Goal: Task Accomplishment & Management: Manage account settings

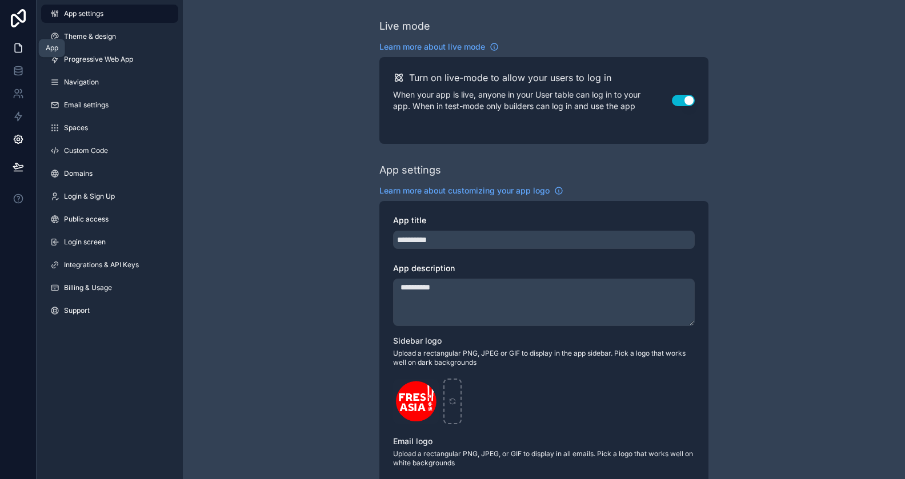
click at [21, 51] on icon at bounding box center [18, 47] width 11 height 11
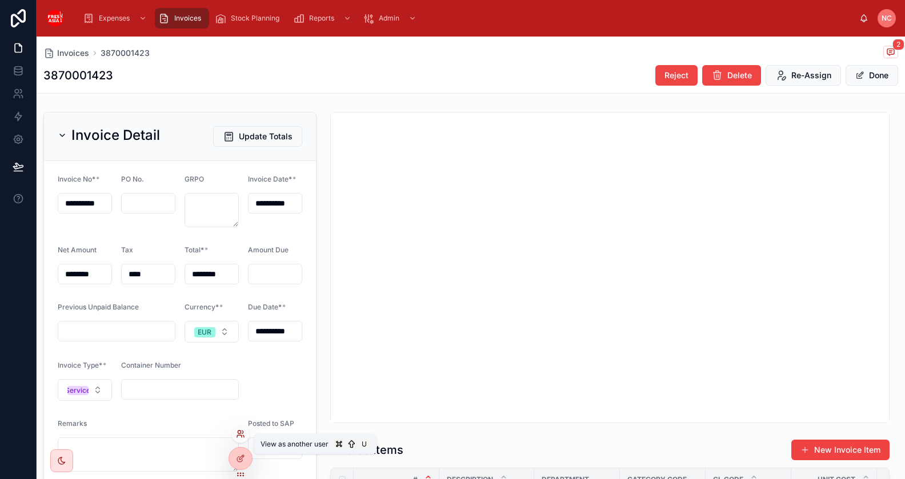
click at [243, 434] on icon at bounding box center [240, 434] width 9 height 9
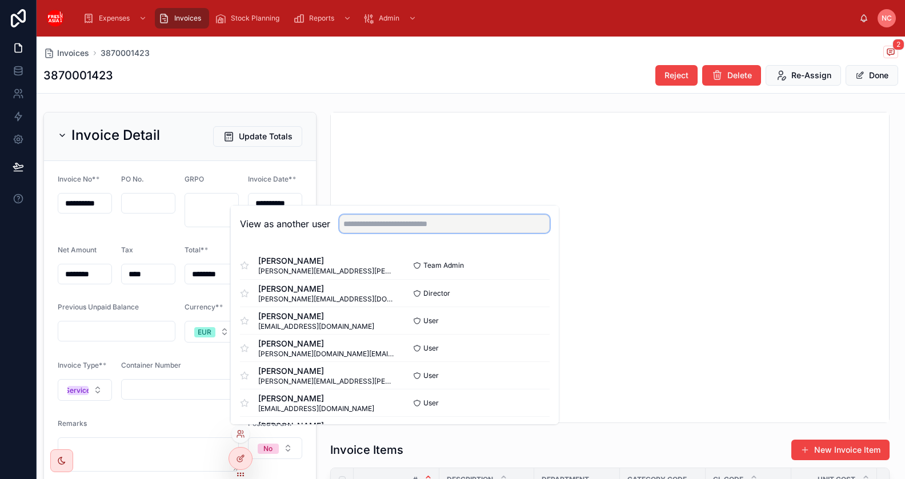
click at [428, 225] on input "text" at bounding box center [444, 224] width 210 height 18
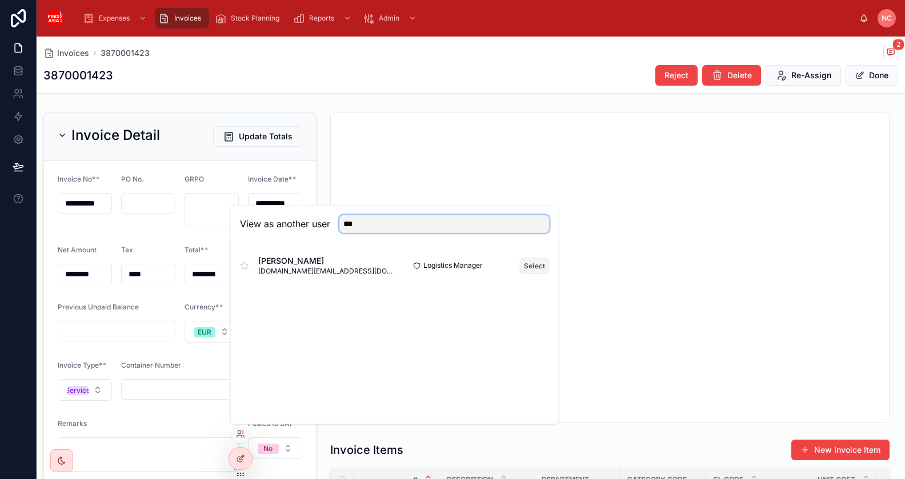
type input "***"
click at [530, 268] on button "Select" at bounding box center [535, 266] width 30 height 17
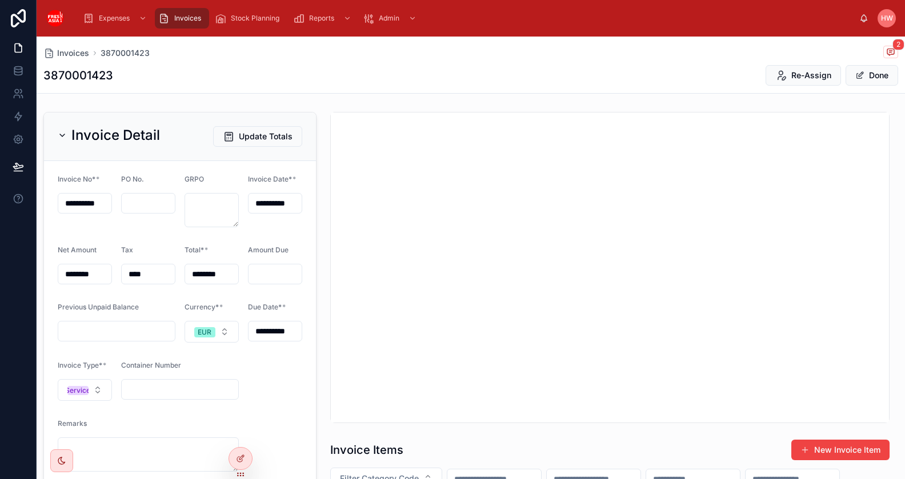
click at [71, 46] on div "Invoices 3870001423 2" at bounding box center [470, 53] width 855 height 14
click at [70, 54] on span "Invoices" at bounding box center [73, 52] width 32 height 11
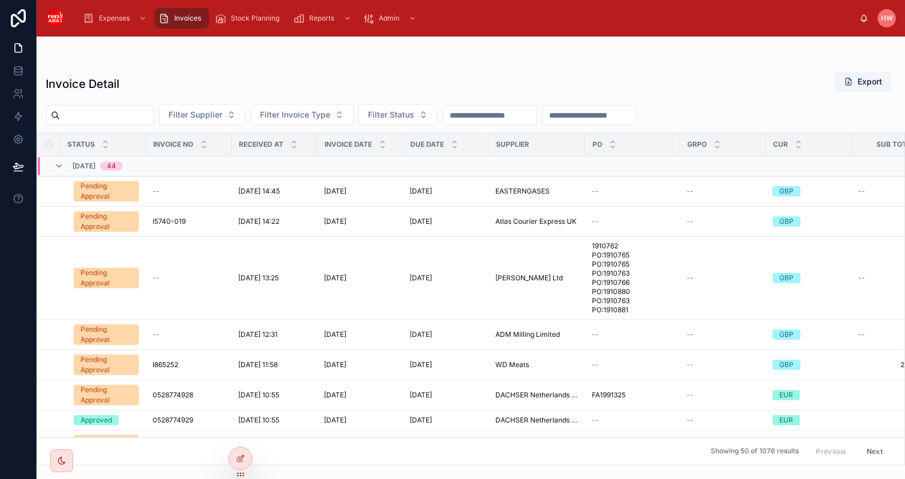
click at [154, 115] on input "text" at bounding box center [107, 115] width 94 height 16
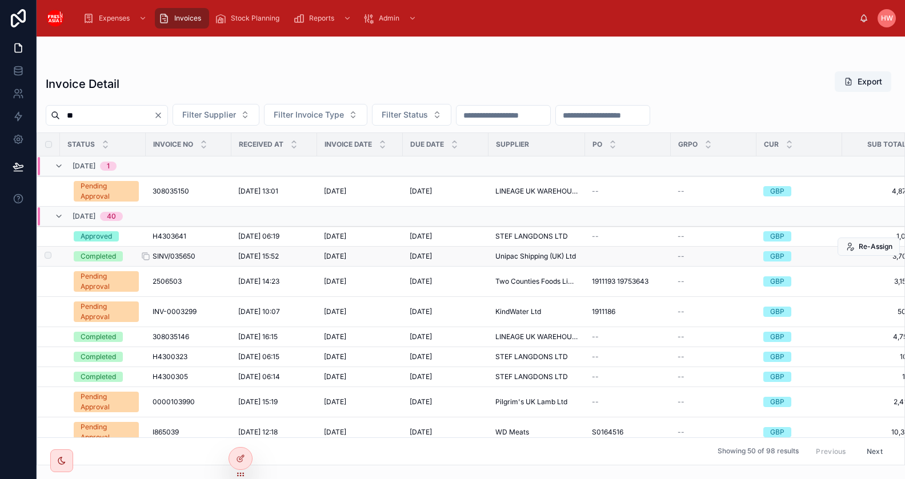
type input "**"
click at [200, 255] on div "SINV/035650 SINV/035650" at bounding box center [189, 256] width 72 height 9
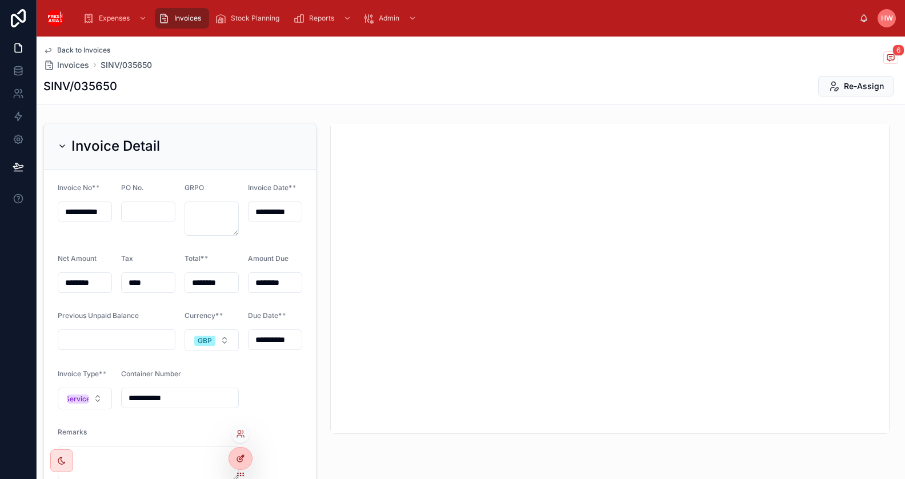
click at [239, 454] on div at bounding box center [240, 459] width 23 height 22
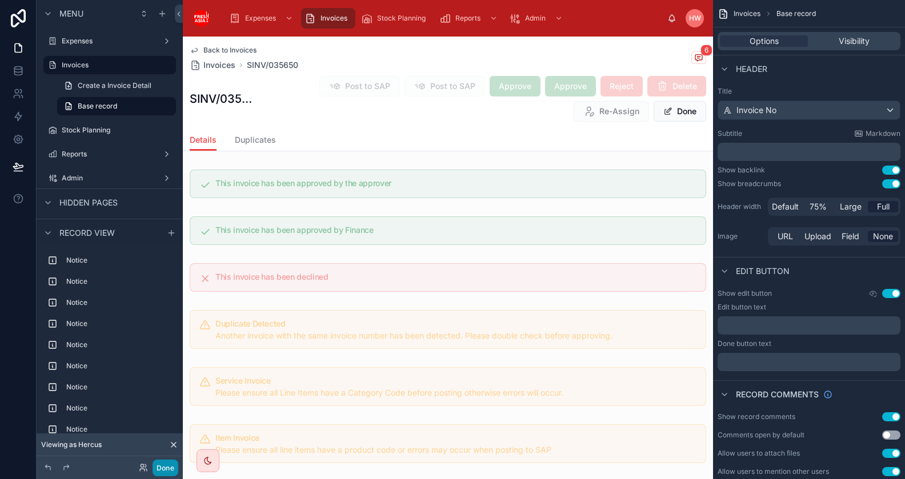
click at [170, 463] on button "Done" at bounding box center [166, 468] width 26 height 17
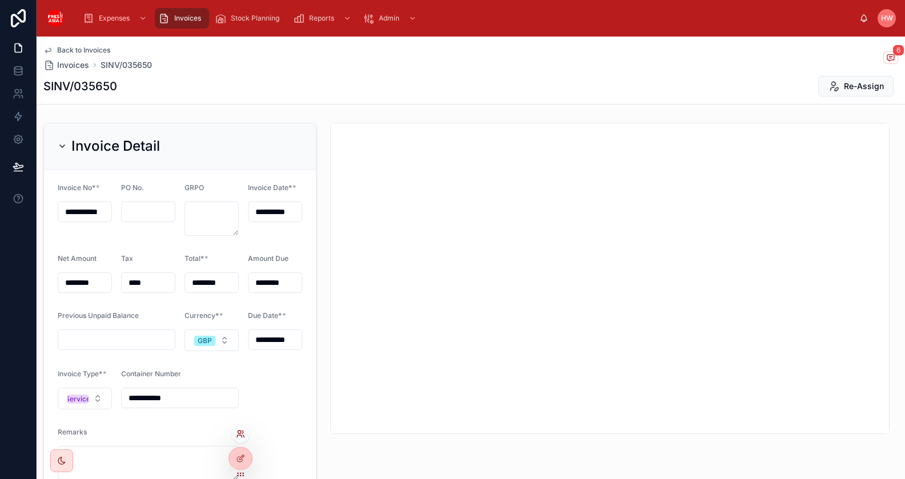
click at [243, 431] on icon at bounding box center [242, 432] width 1 height 3
click at [884, 20] on span "HW" at bounding box center [887, 18] width 12 height 9
click at [653, 65] on div "Back to Invoices Invoices SINV/035650 6" at bounding box center [470, 58] width 855 height 25
click at [89, 85] on h1 "SINV/035650" at bounding box center [80, 86] width 74 height 16
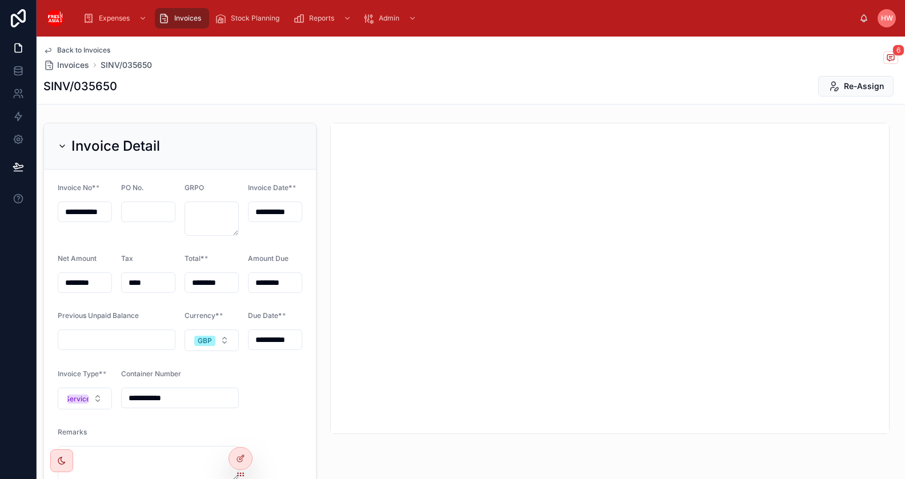
click at [335, 89] on div "SINV/035650 Re-Assign" at bounding box center [470, 86] width 855 height 22
click at [890, 61] on icon at bounding box center [890, 57] width 7 height 6
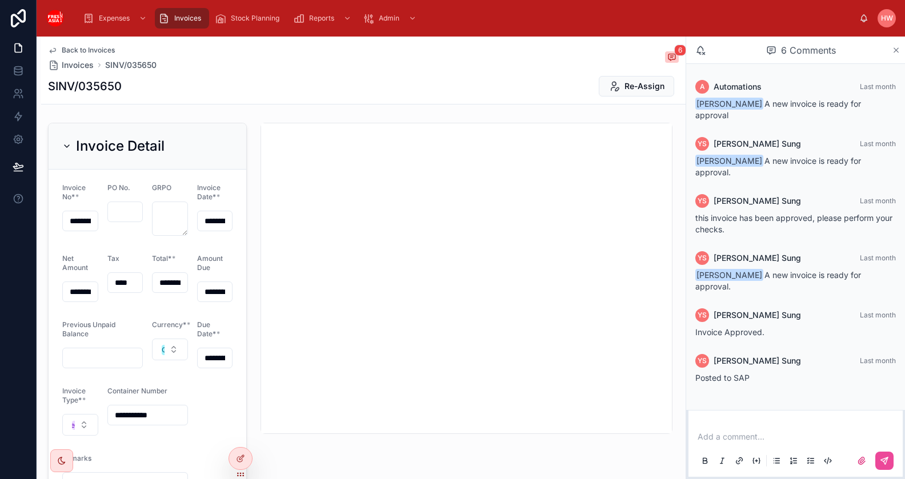
click at [896, 50] on icon at bounding box center [896, 50] width 5 height 5
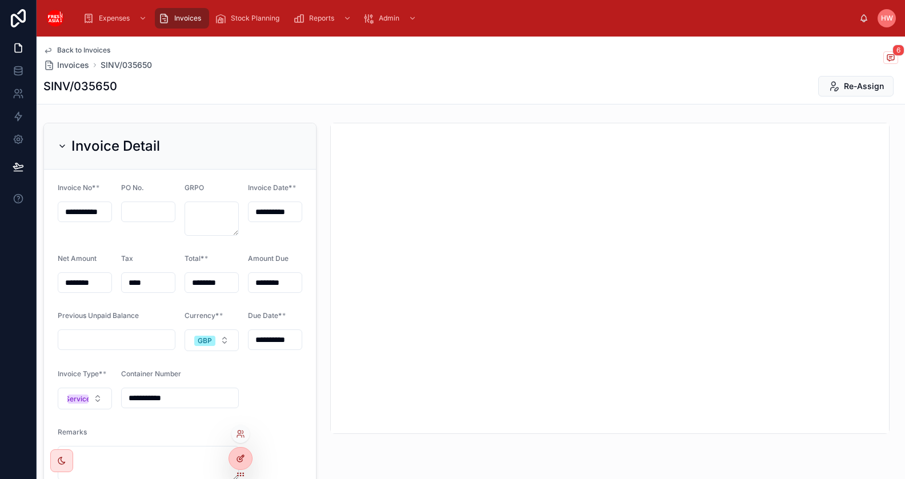
click at [243, 458] on icon at bounding box center [240, 458] width 9 height 9
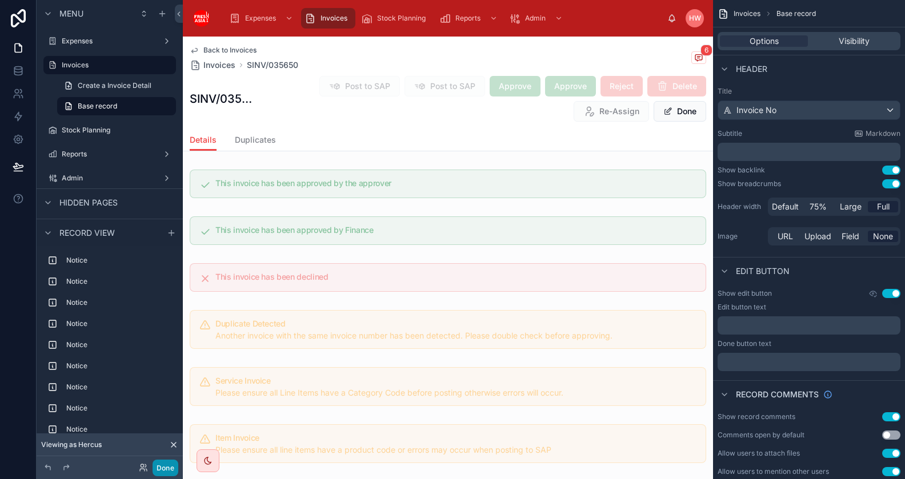
click at [162, 467] on button "Done" at bounding box center [166, 468] width 26 height 17
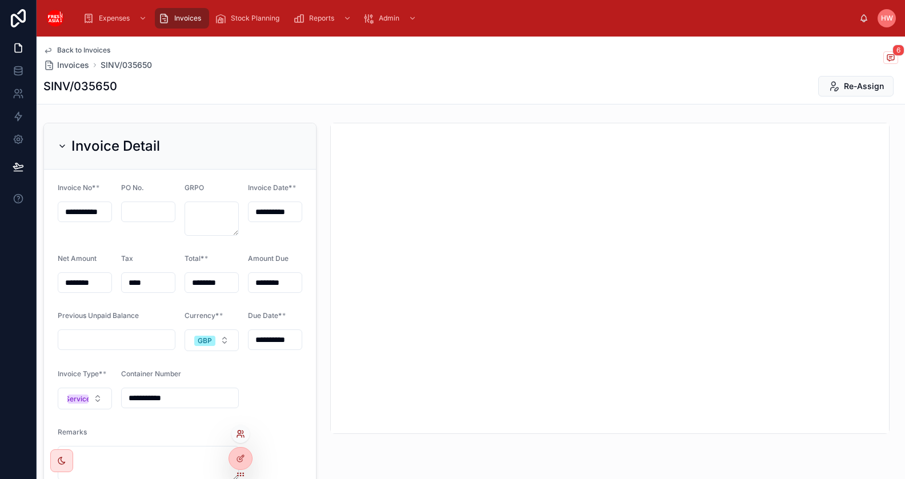
click at [239, 434] on icon at bounding box center [239, 432] width 3 height 3
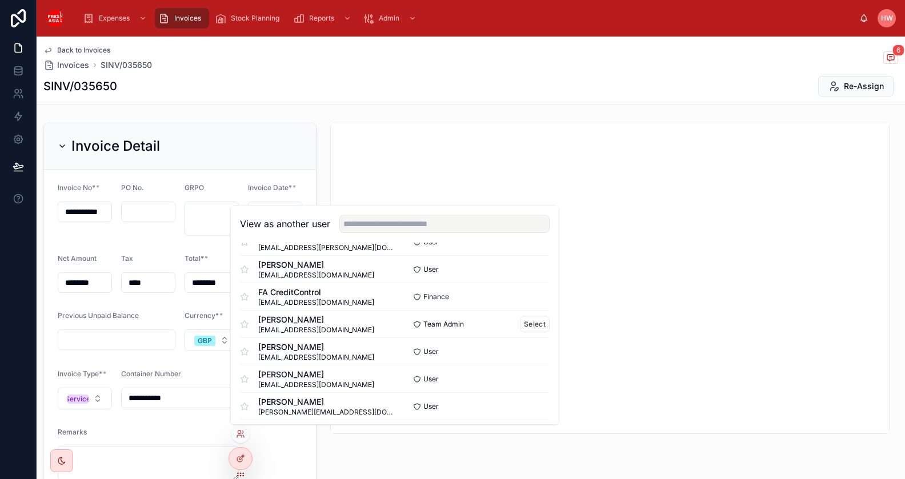
scroll to position [271, 0]
click at [527, 296] on button "Select" at bounding box center [535, 296] width 30 height 17
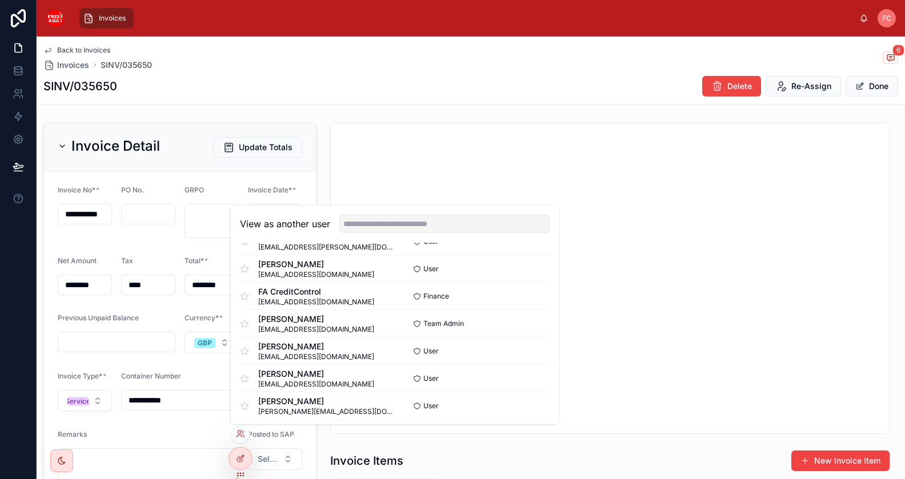
click at [295, 86] on div "SINV/035650 Delete Re-Assign Done" at bounding box center [470, 86] width 855 height 22
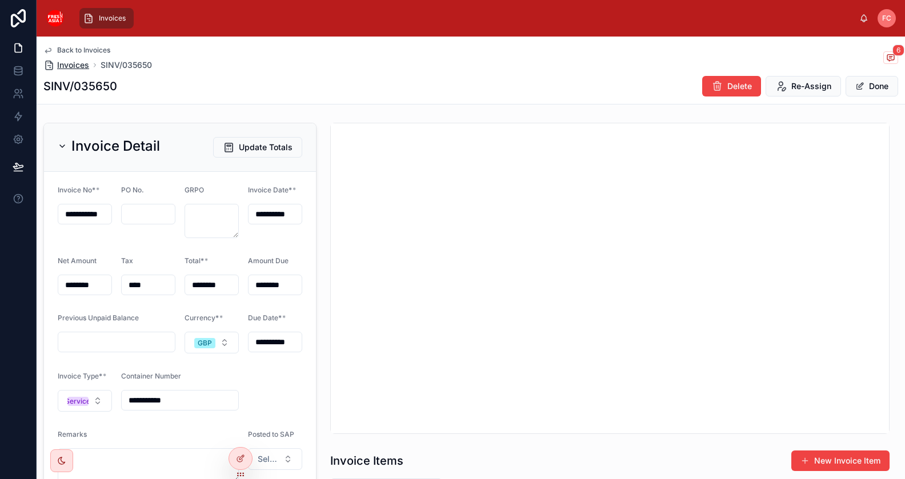
click at [66, 67] on span "Invoices" at bounding box center [73, 64] width 32 height 11
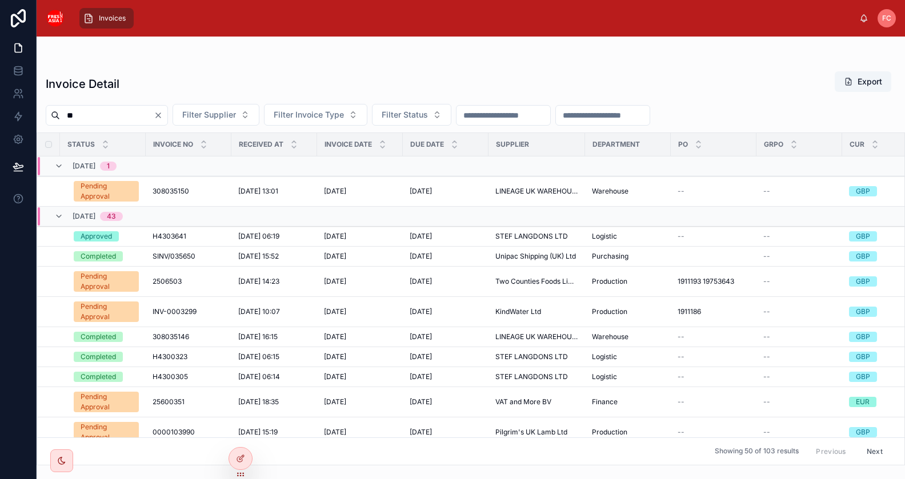
click at [132, 121] on input "**" at bounding box center [107, 115] width 94 height 16
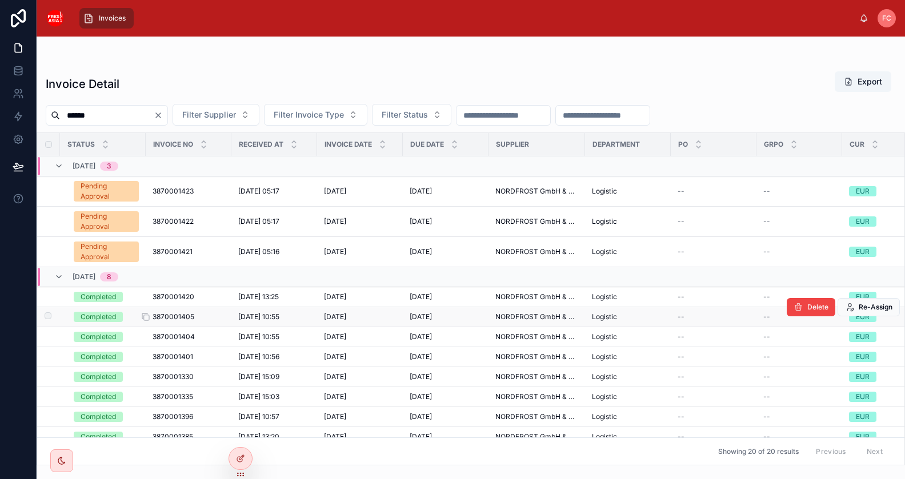
type input "******"
click at [175, 313] on span "3870001405" at bounding box center [174, 317] width 42 height 9
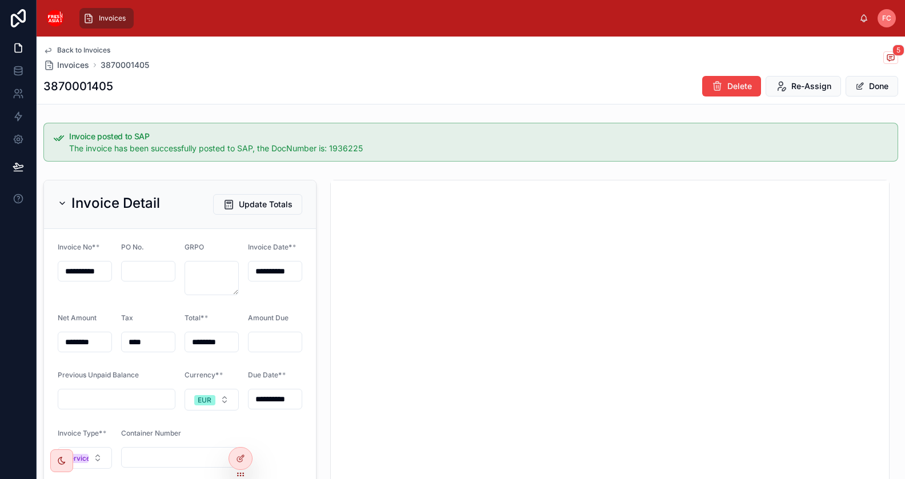
click at [893, 5] on div "Invoices FC FA CreditControl" at bounding box center [471, 18] width 868 height 37
click at [888, 17] on span "FC" at bounding box center [886, 18] width 9 height 9
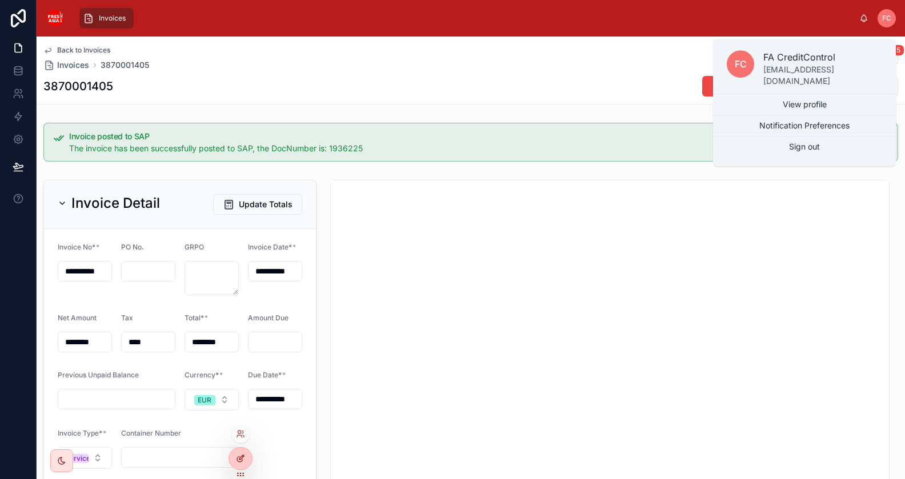
click at [243, 456] on icon at bounding box center [240, 458] width 9 height 9
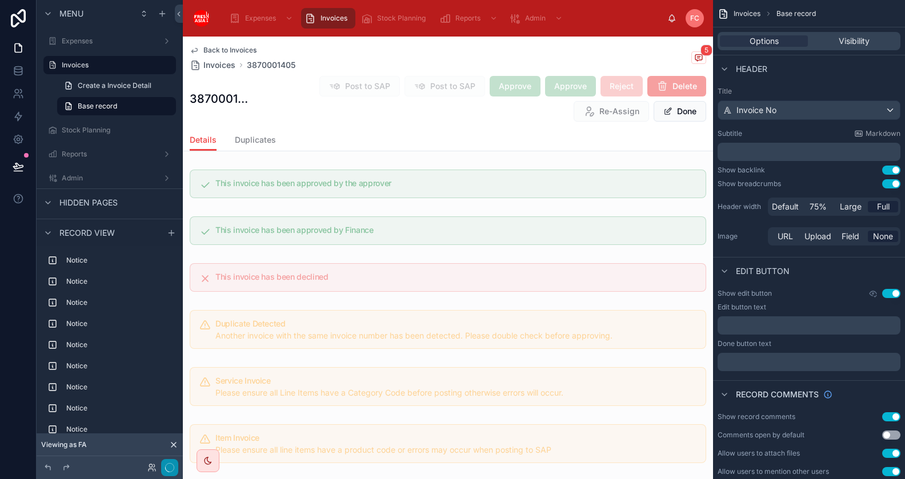
click at [171, 467] on icon "button" at bounding box center [169, 467] width 9 height 9
click at [168, 466] on button "Done" at bounding box center [166, 468] width 26 height 17
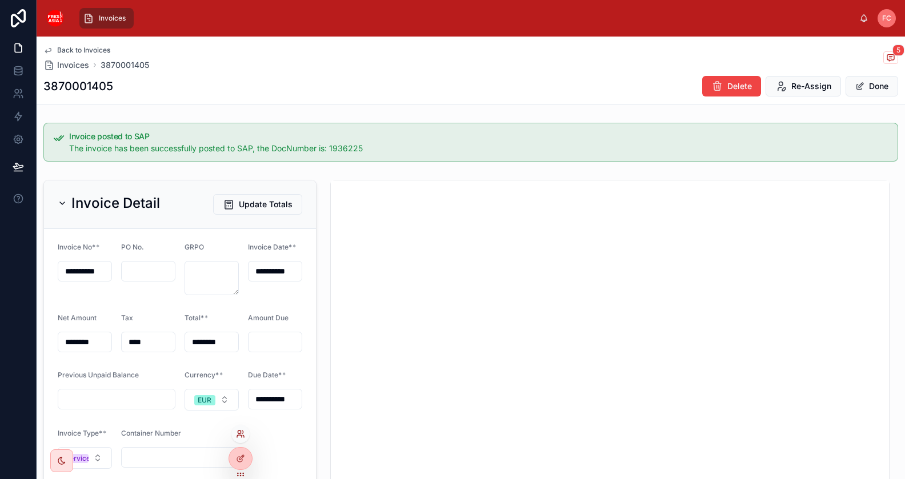
click at [243, 436] on icon at bounding box center [240, 434] width 9 height 9
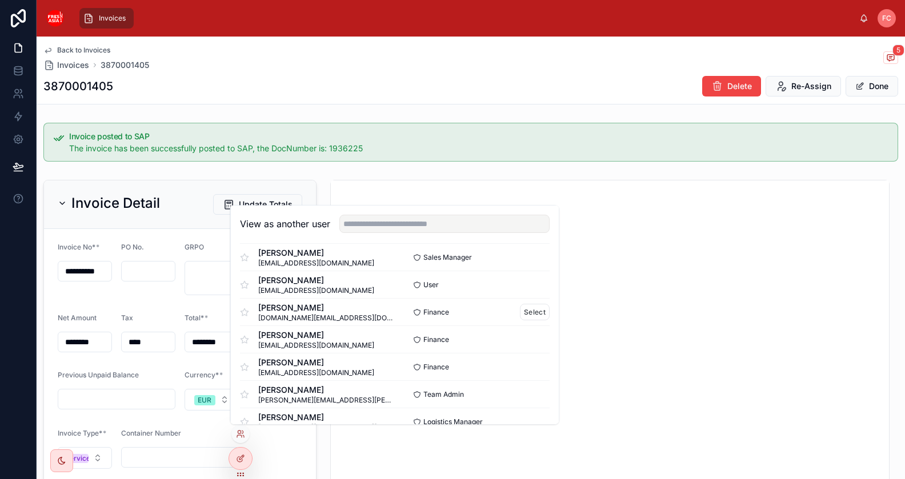
scroll to position [1029, 0]
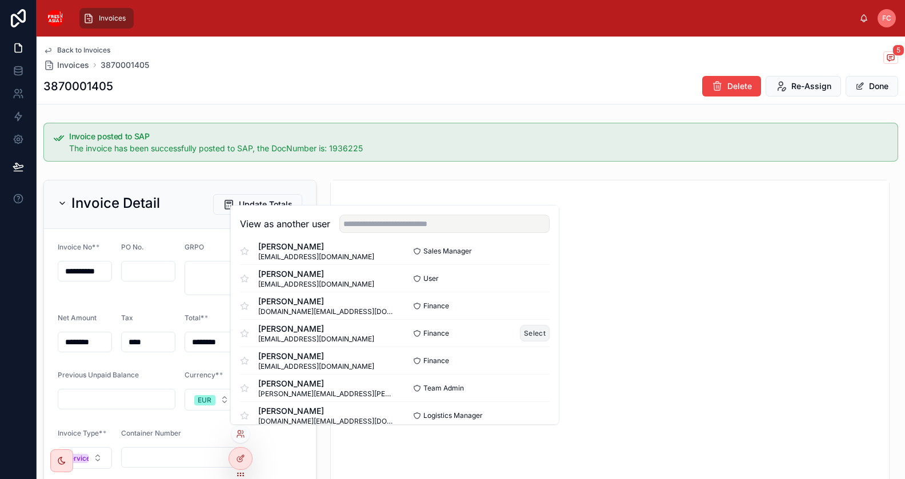
click at [535, 331] on button "Select" at bounding box center [535, 333] width 30 height 17
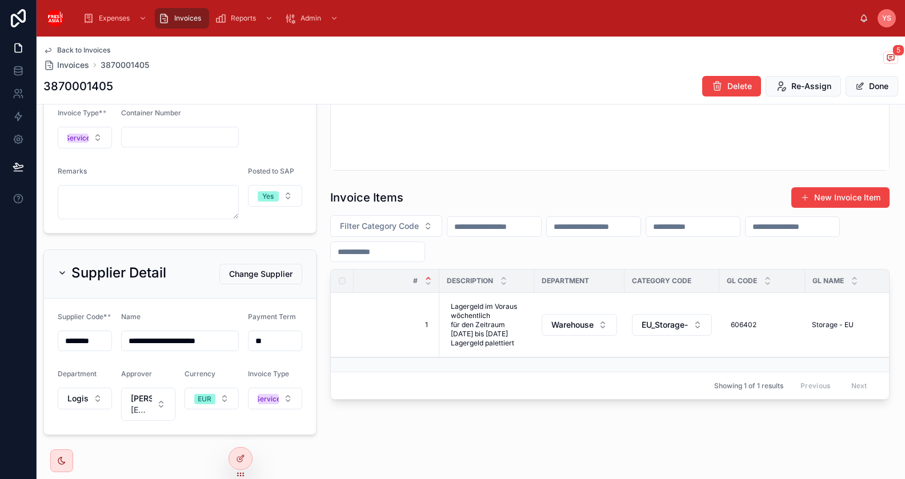
scroll to position [325, 0]
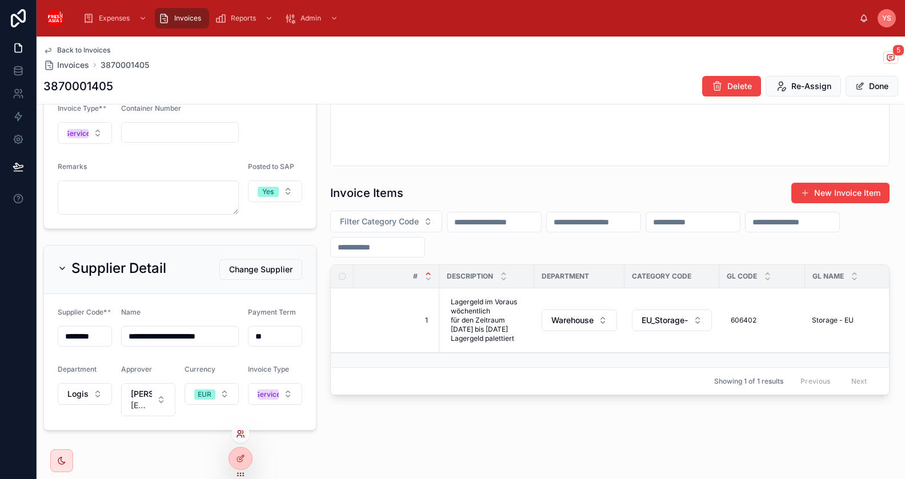
click at [238, 437] on icon at bounding box center [240, 434] width 9 height 9
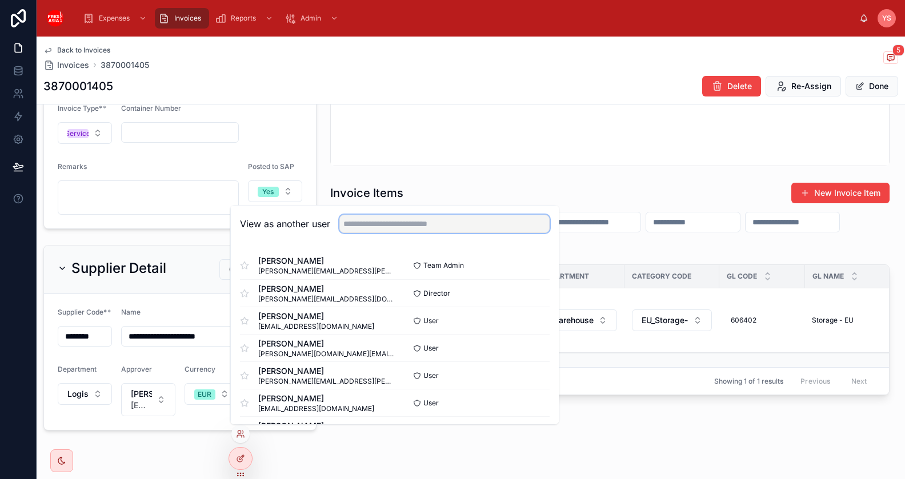
click at [403, 226] on input "text" at bounding box center [444, 224] width 210 height 18
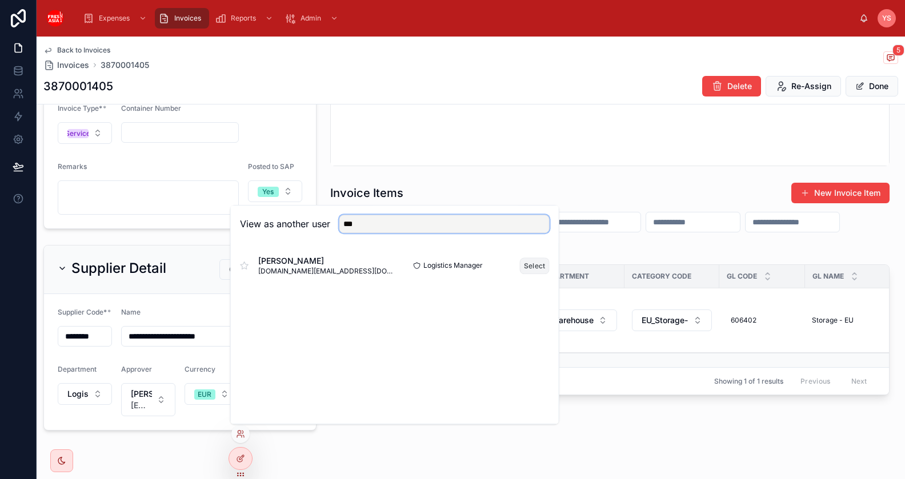
type input "***"
click at [532, 265] on button "Select" at bounding box center [535, 266] width 30 height 17
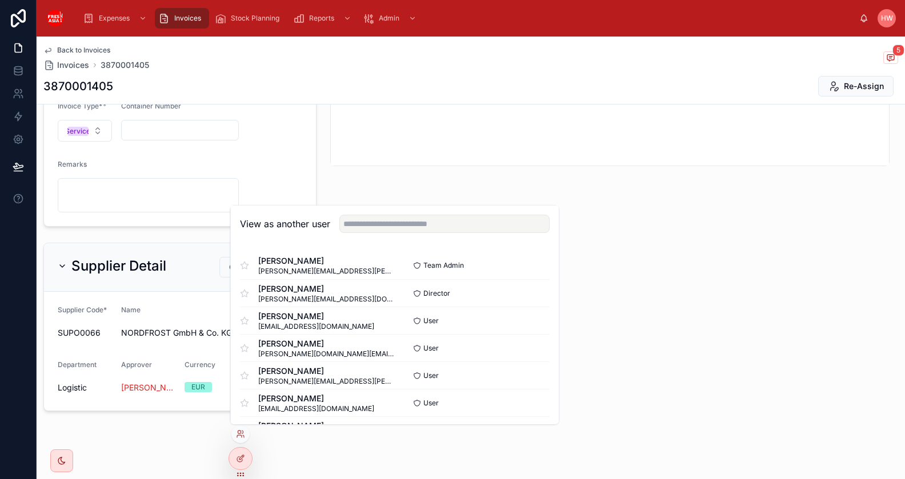
click at [320, 165] on div "**********" at bounding box center [180, 40] width 287 height 381
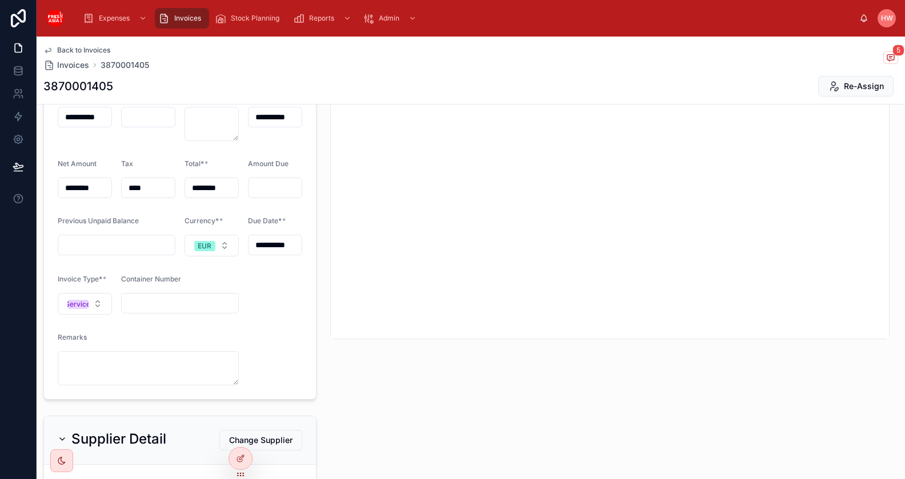
scroll to position [159, 0]
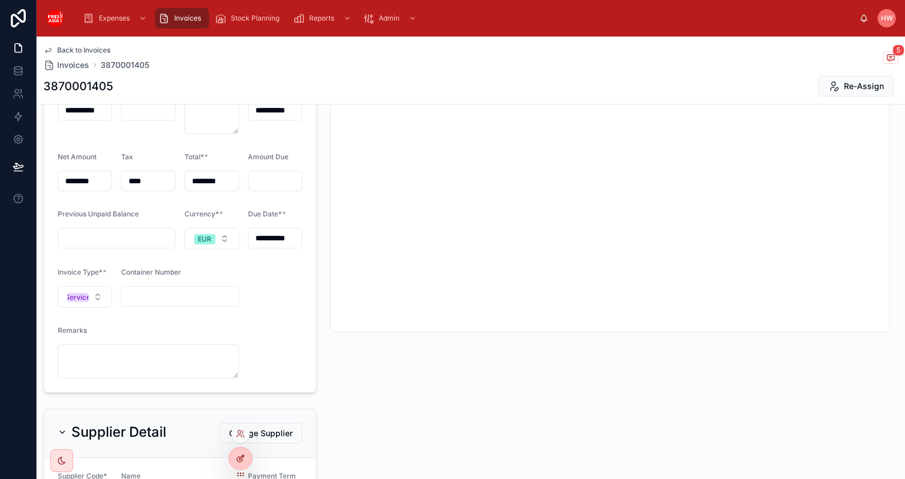
click at [245, 459] on icon at bounding box center [240, 458] width 9 height 9
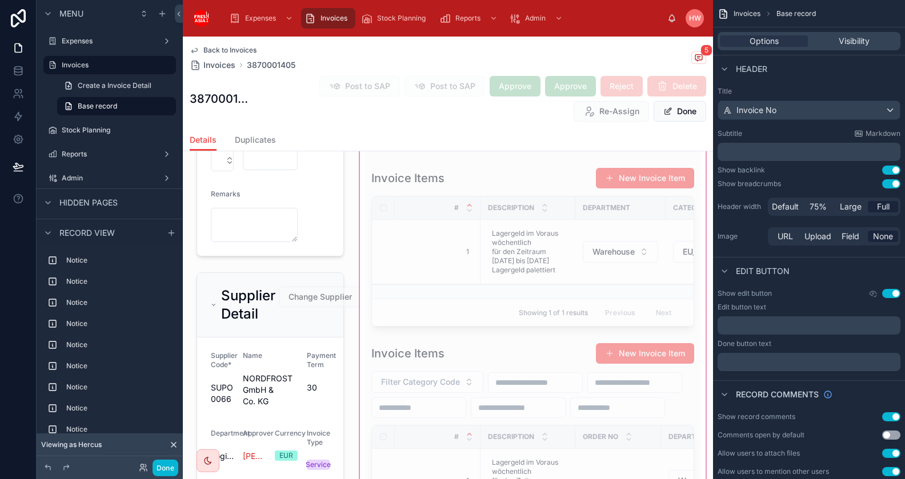
scroll to position [956, 0]
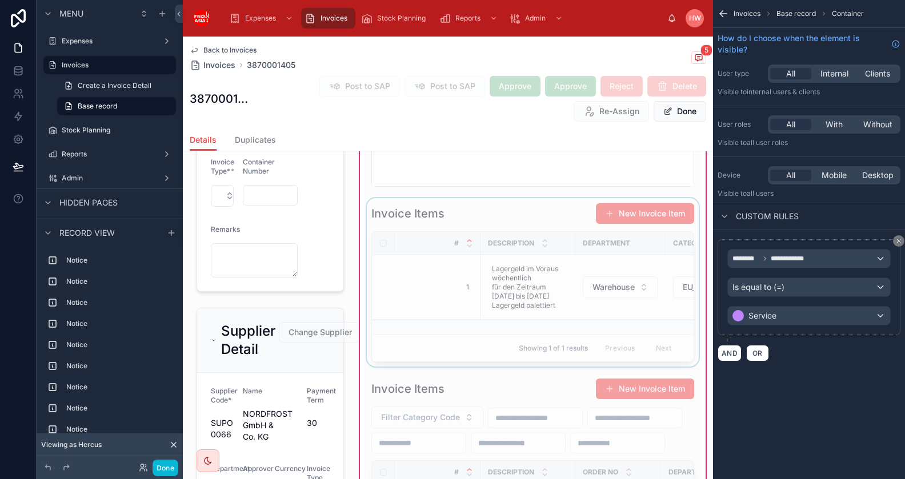
click at [459, 211] on div at bounding box center [532, 282] width 336 height 169
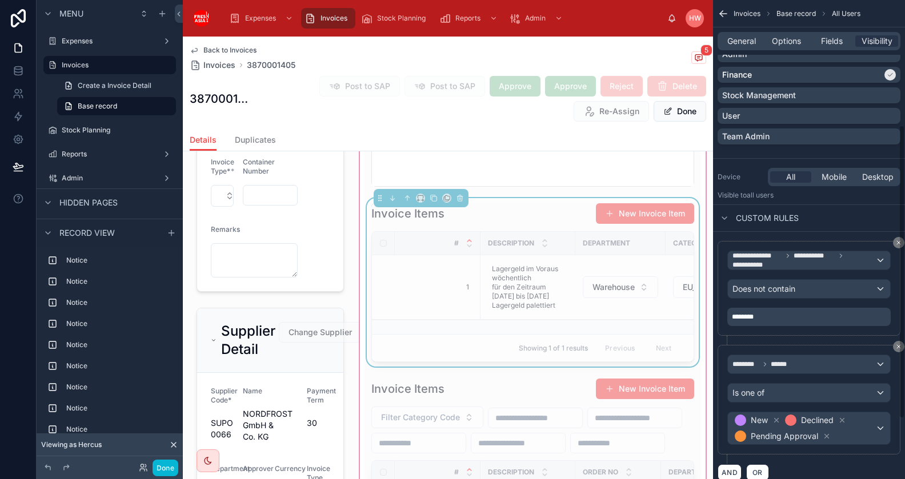
scroll to position [302, 0]
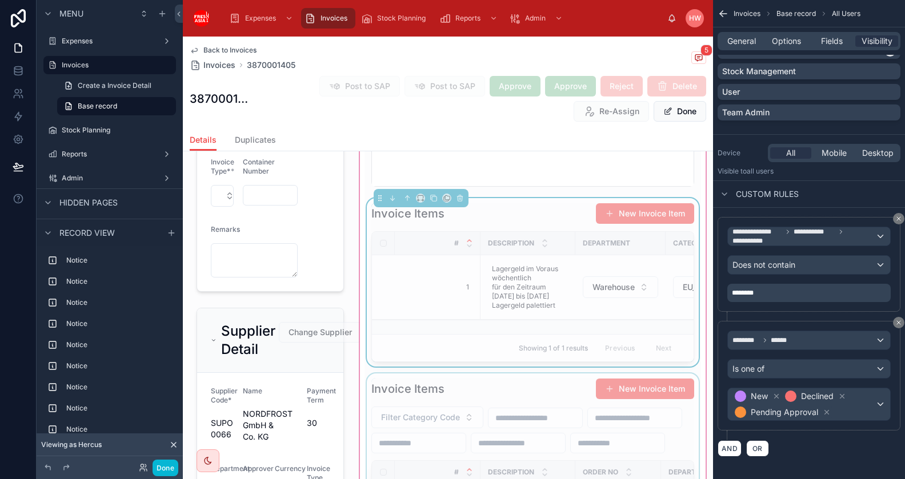
click at [536, 391] on div at bounding box center [532, 485] width 336 height 222
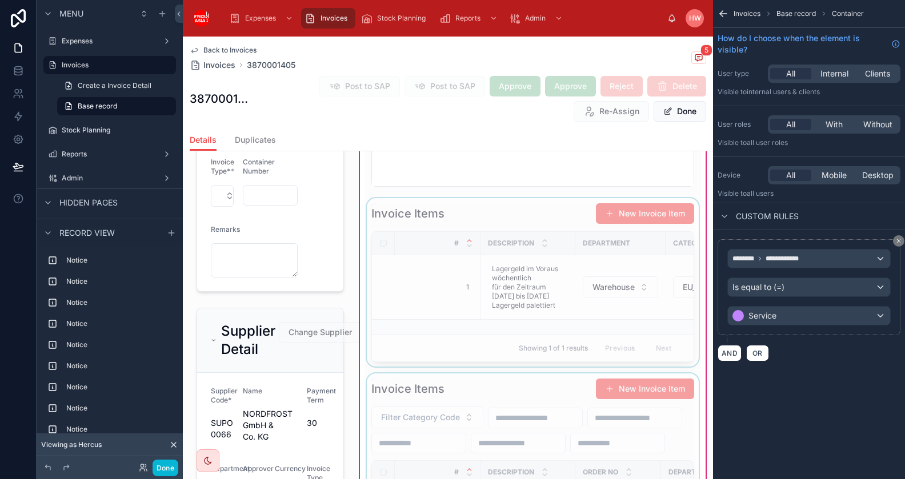
scroll to position [0, 0]
click at [504, 384] on div at bounding box center [532, 485] width 336 height 222
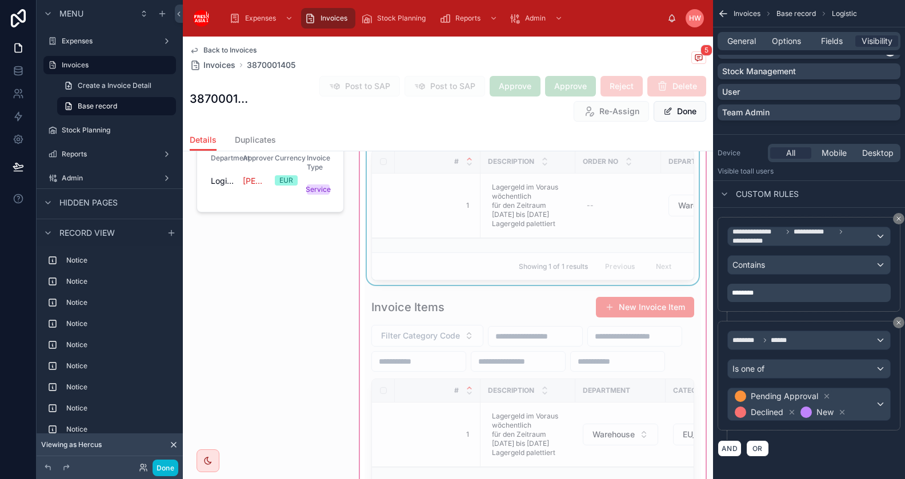
scroll to position [1299, 0]
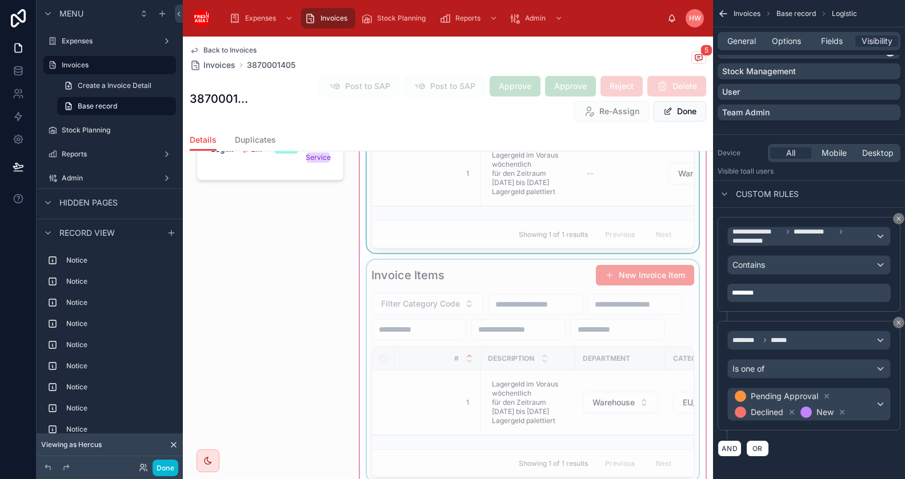
click at [478, 318] on div at bounding box center [532, 371] width 336 height 222
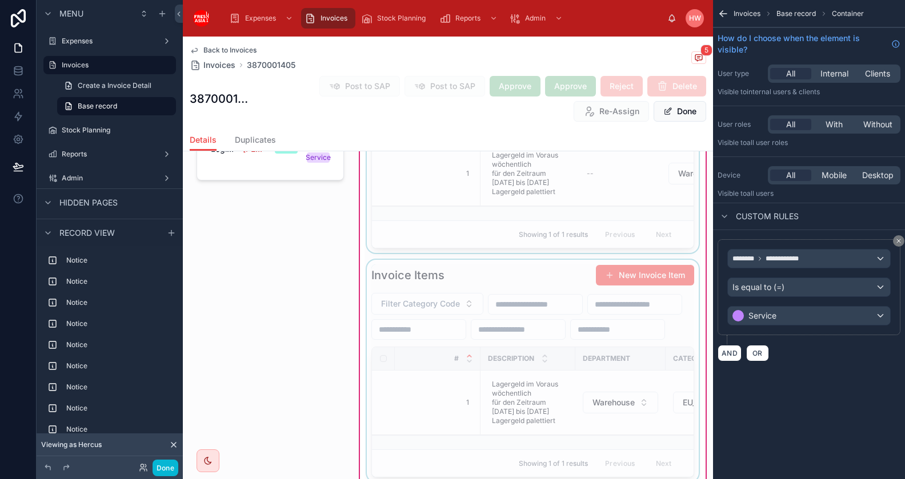
scroll to position [0, 0]
click at [528, 326] on div at bounding box center [532, 371] width 336 height 222
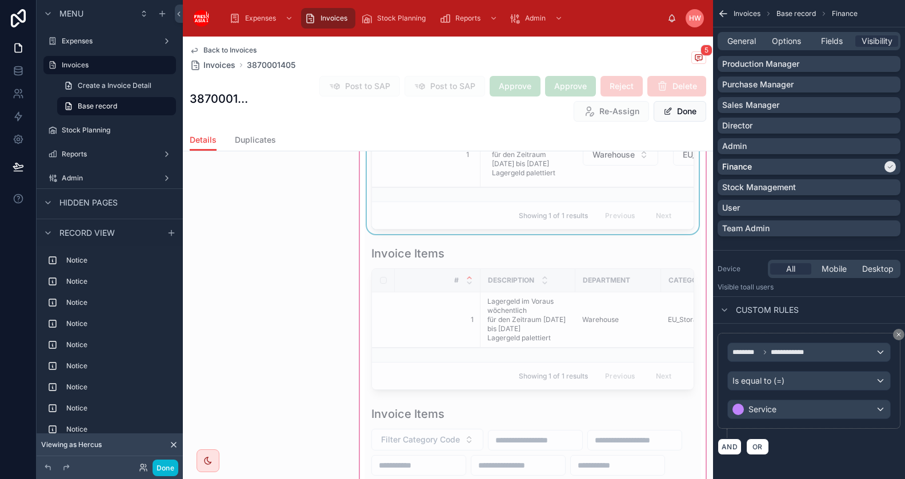
scroll to position [1567, 0]
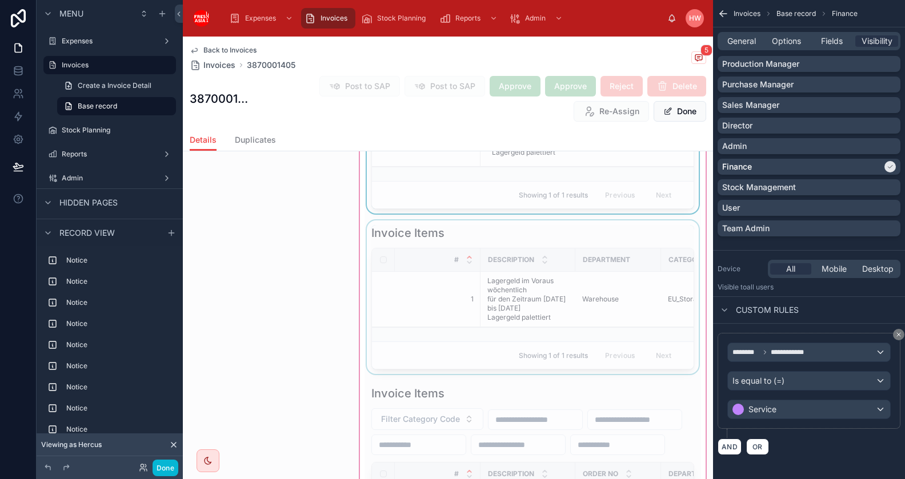
click at [476, 294] on div at bounding box center [532, 298] width 336 height 154
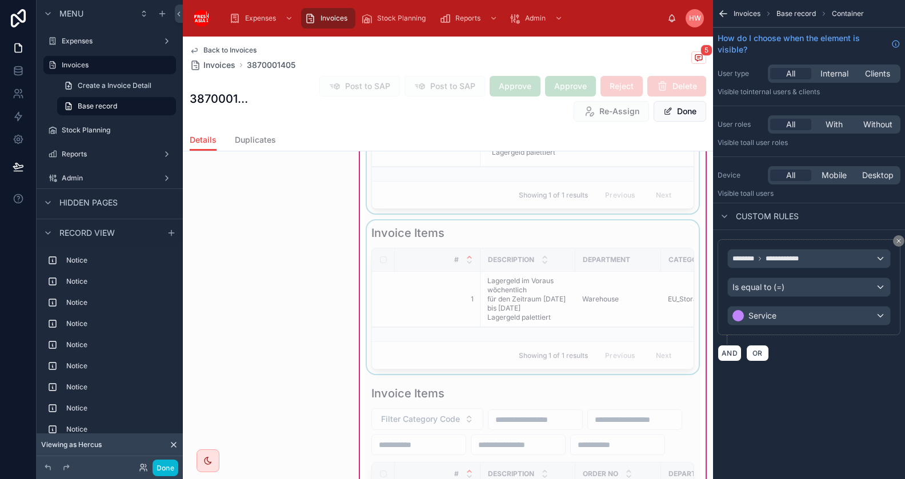
scroll to position [0, 0]
click at [652, 305] on div at bounding box center [532, 298] width 336 height 154
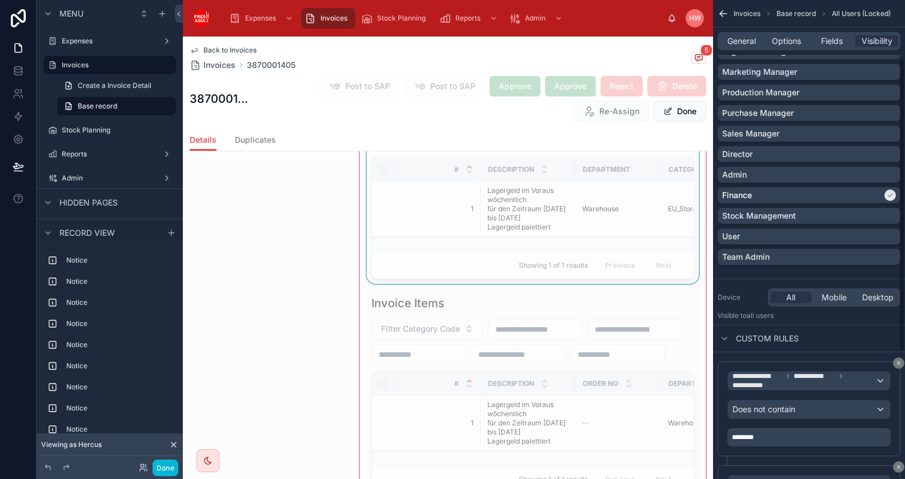
scroll to position [270, 0]
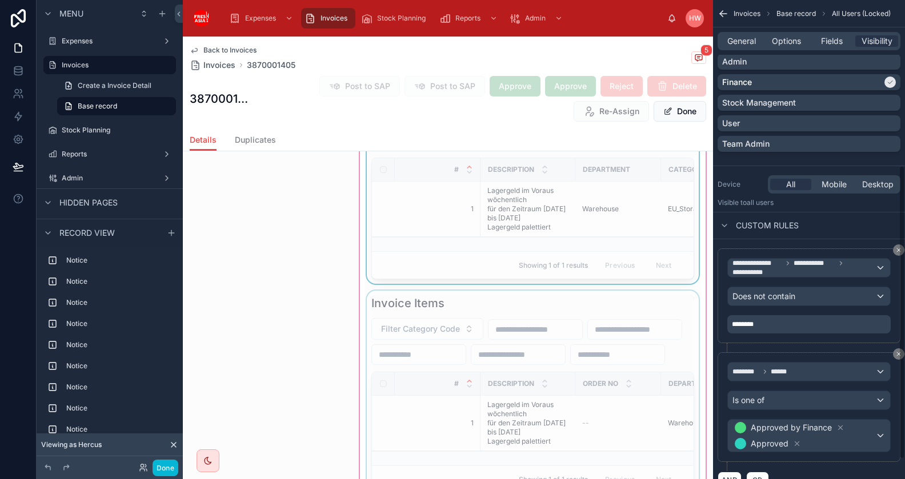
click at [456, 381] on div at bounding box center [532, 394] width 336 height 207
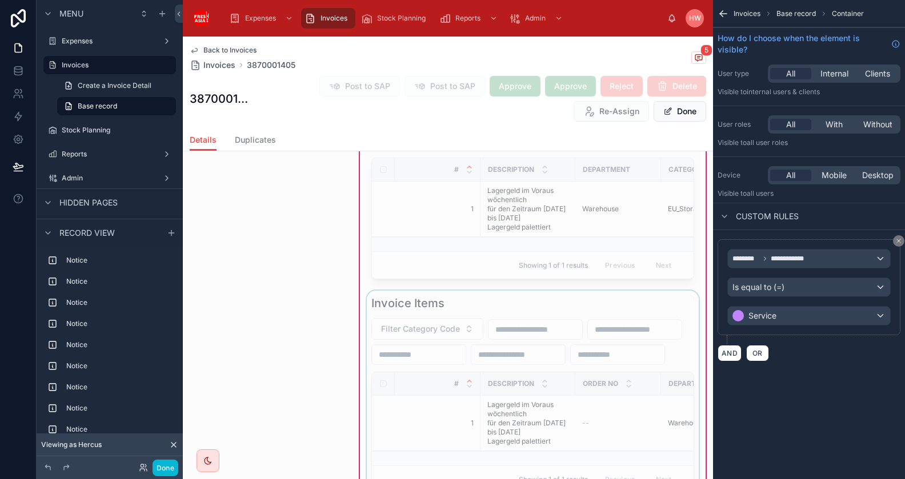
scroll to position [0, 0]
click at [619, 375] on div at bounding box center [532, 394] width 336 height 207
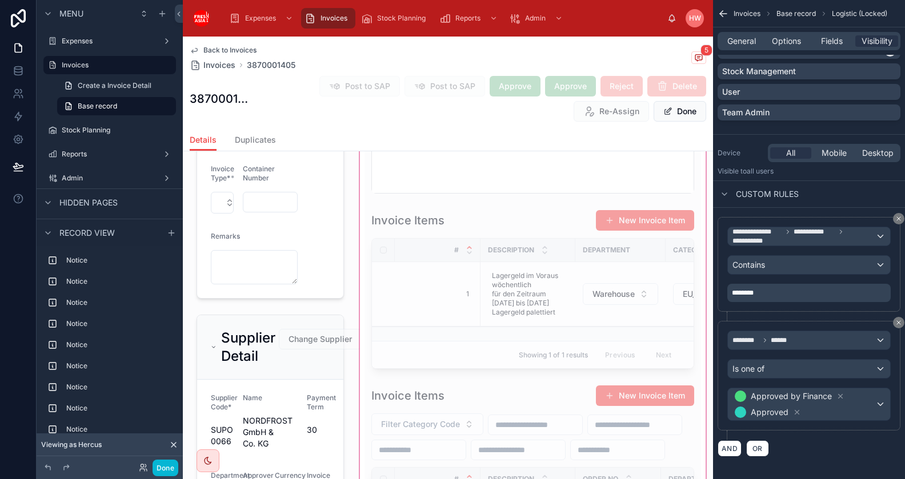
scroll to position [966, 0]
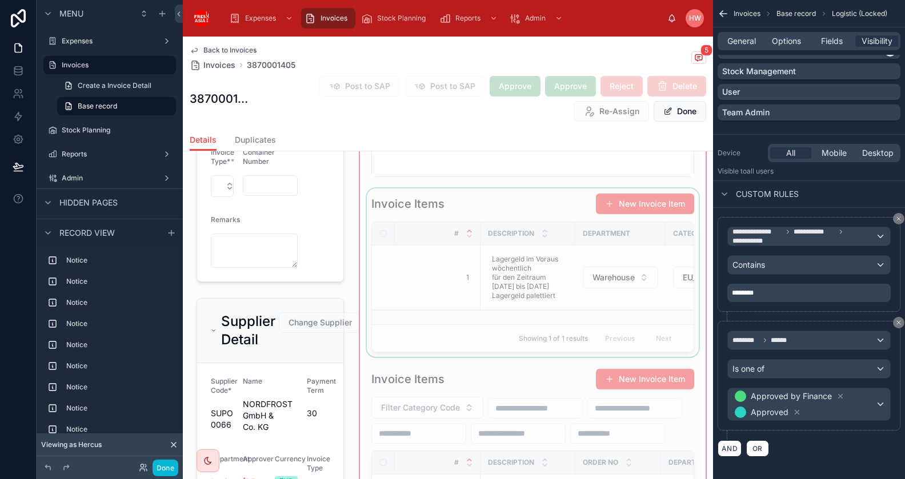
click at [454, 197] on div at bounding box center [532, 273] width 336 height 169
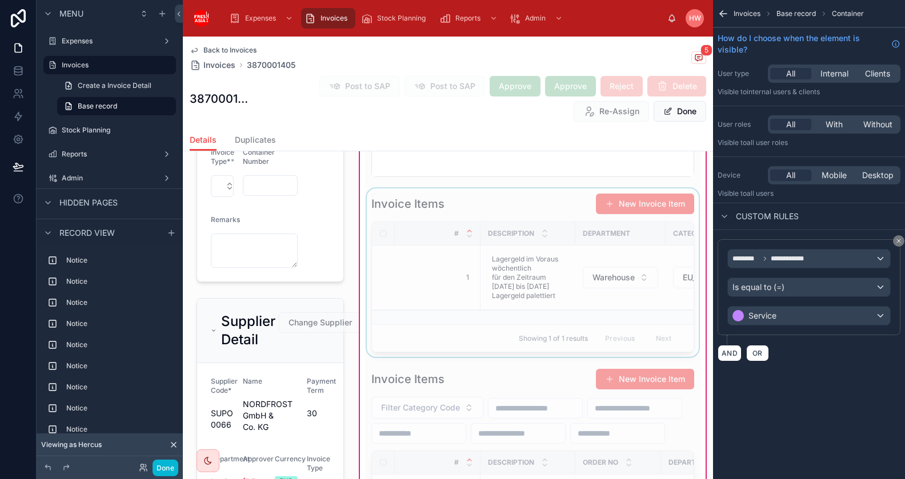
scroll to position [0, 0]
click at [497, 197] on div at bounding box center [532, 273] width 336 height 169
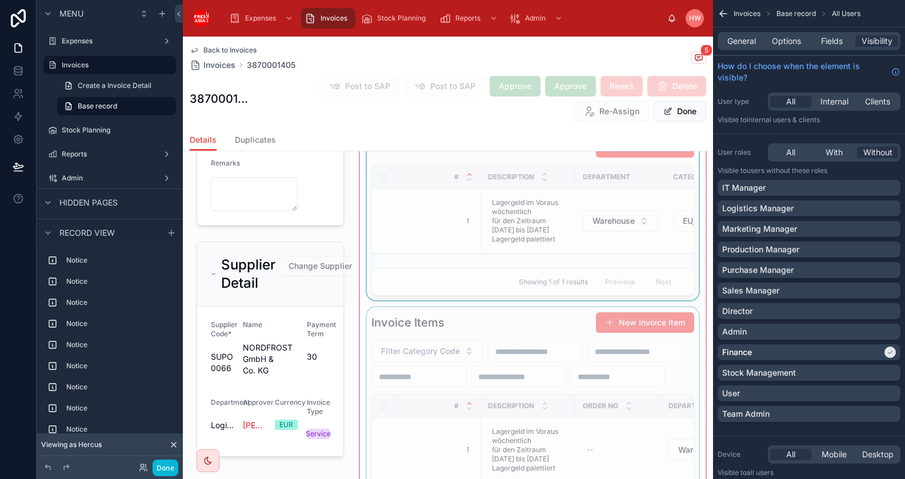
scroll to position [1029, 0]
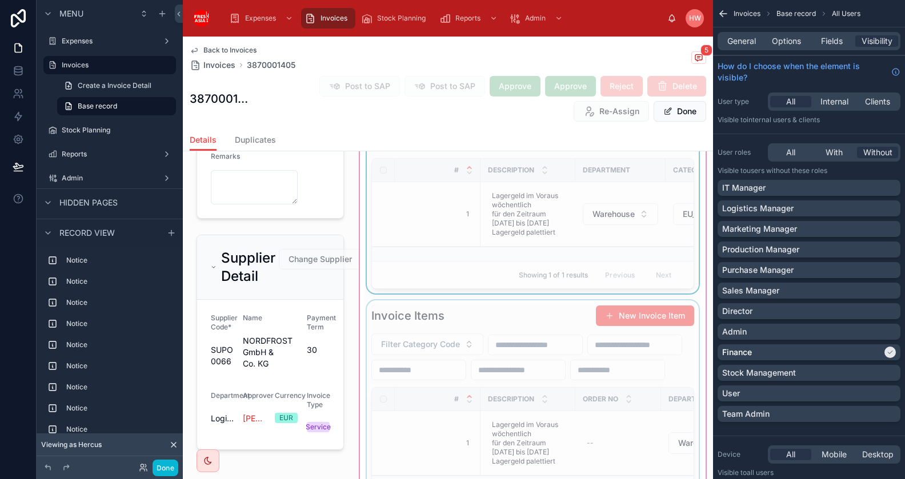
click at [451, 315] on div at bounding box center [532, 412] width 336 height 222
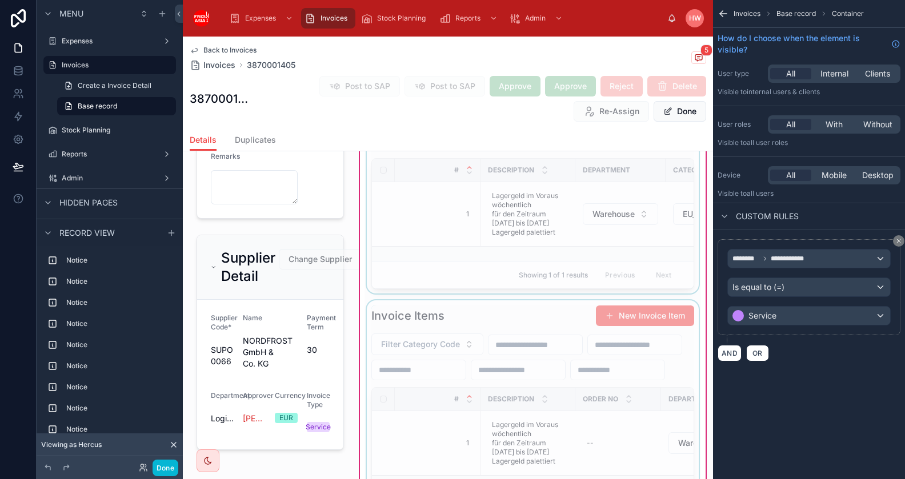
click at [506, 310] on div at bounding box center [532, 412] width 336 height 222
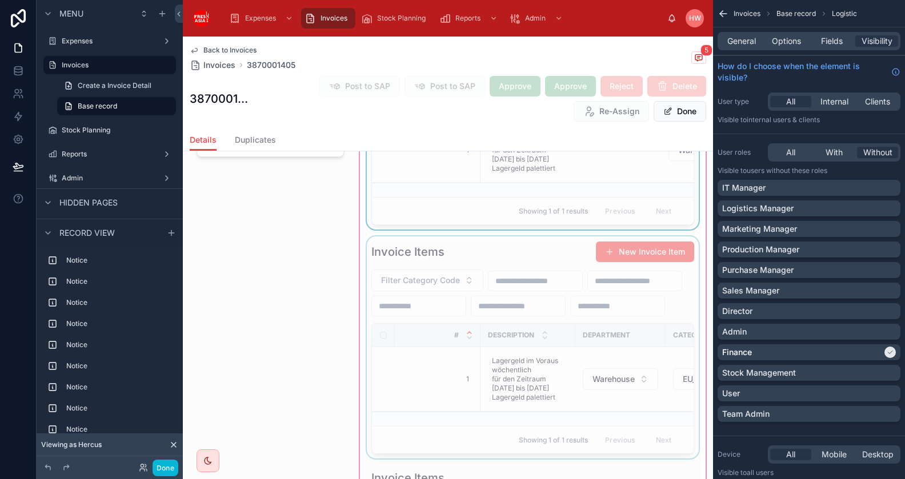
scroll to position [1328, 0]
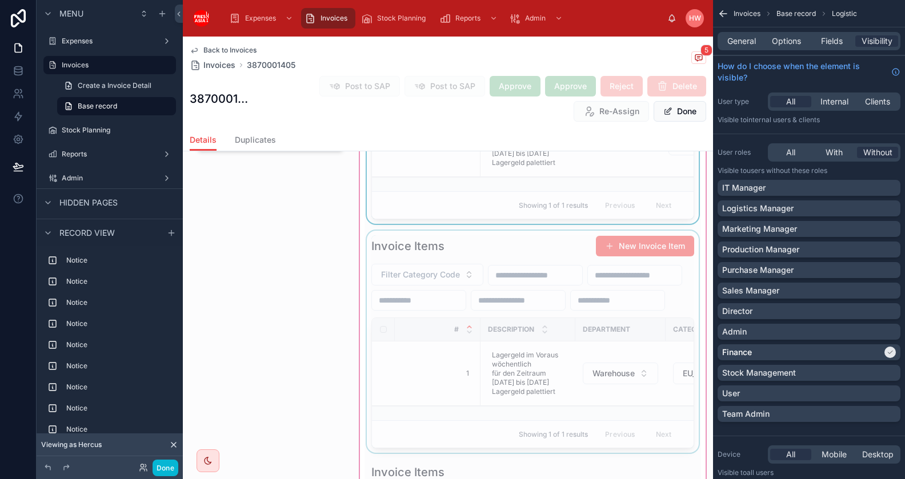
click at [466, 279] on div at bounding box center [532, 342] width 336 height 222
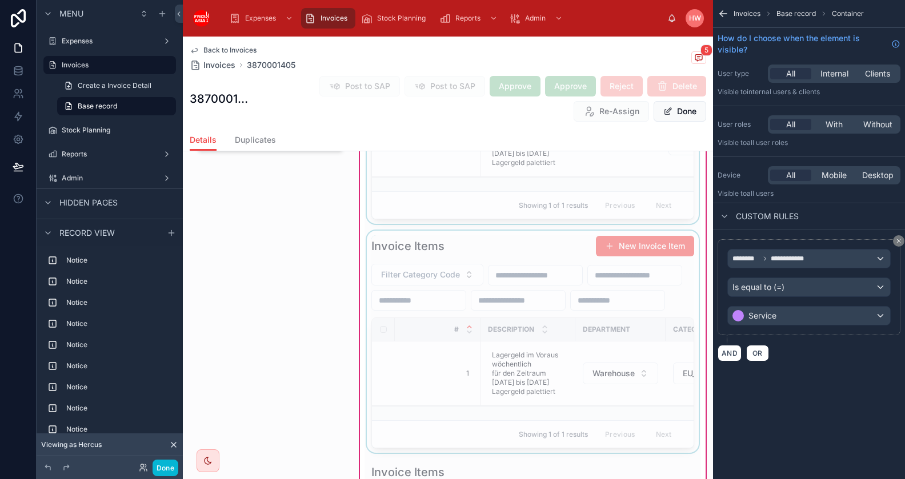
click at [508, 275] on div at bounding box center [532, 342] width 336 height 222
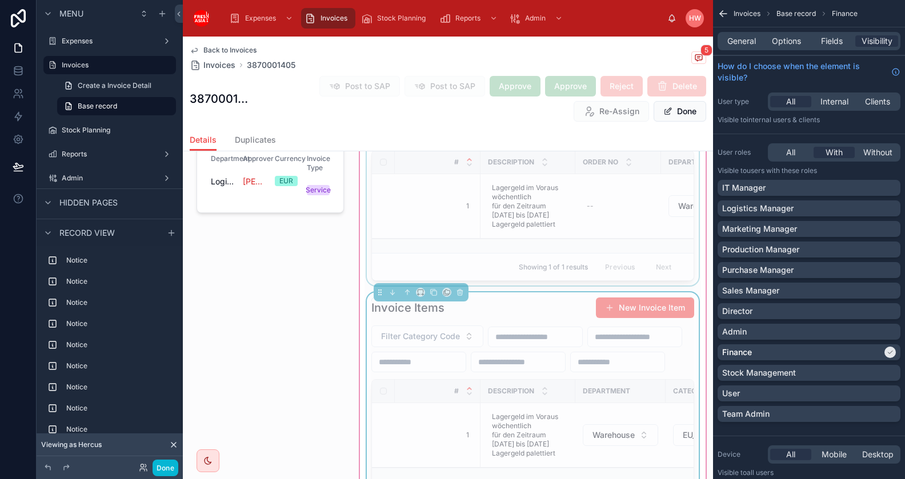
scroll to position [1170, 0]
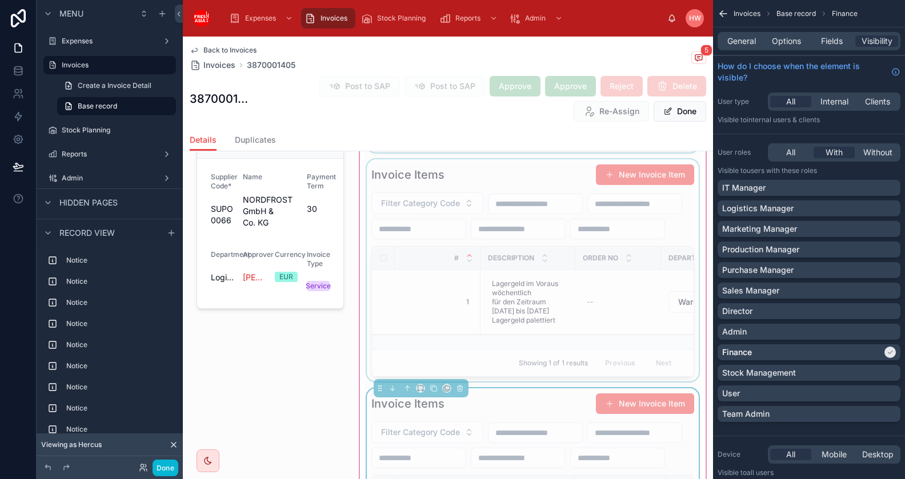
click at [472, 183] on div at bounding box center [532, 270] width 336 height 222
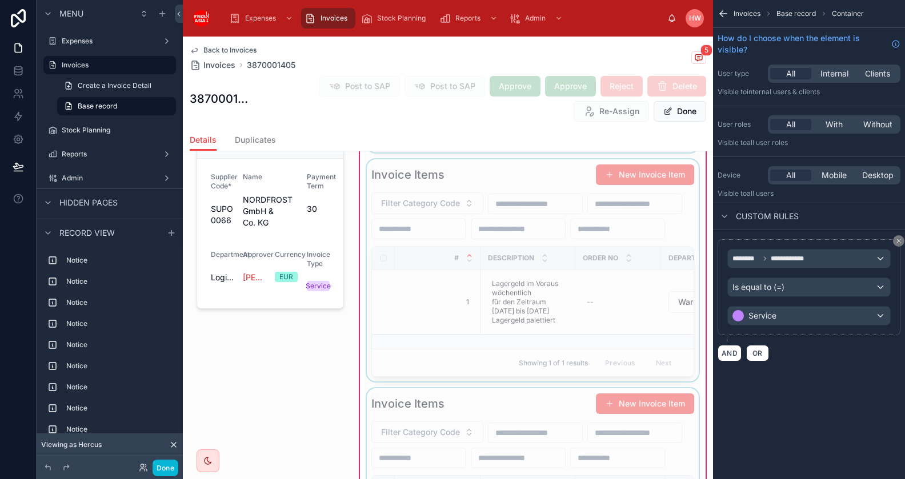
click at [463, 187] on div at bounding box center [532, 270] width 336 height 222
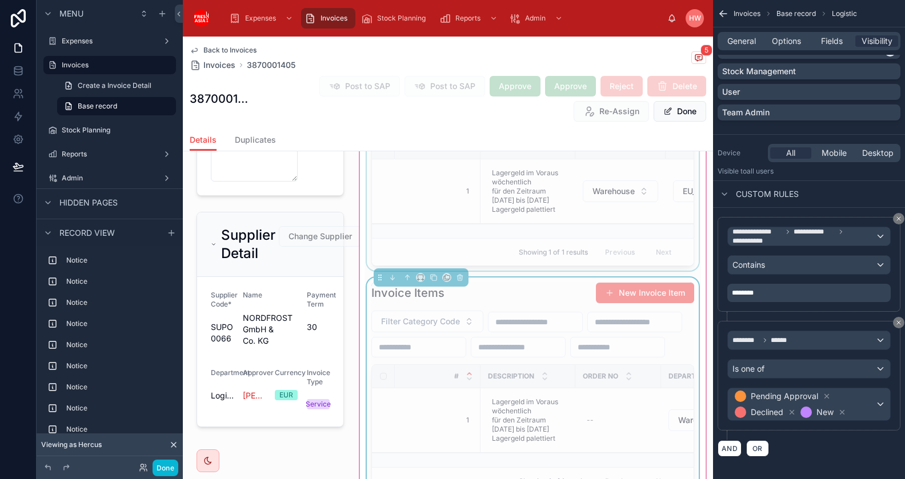
scroll to position [1070, 0]
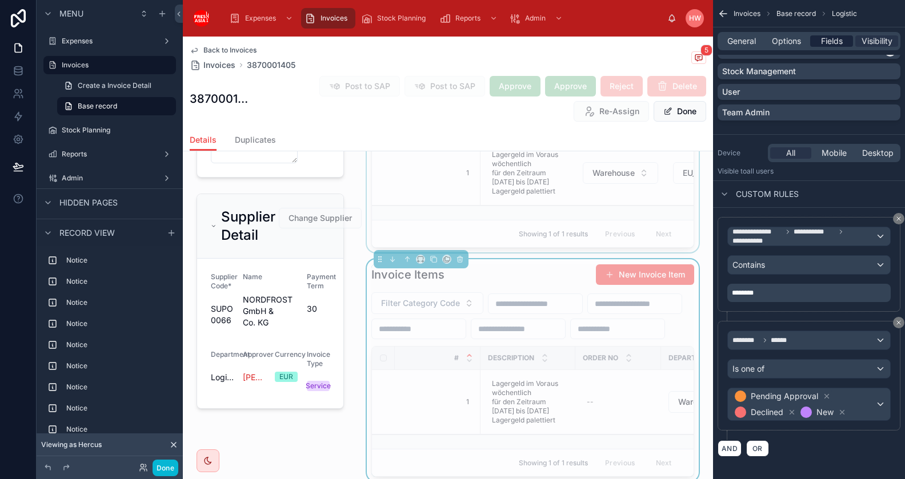
click at [832, 46] on span "Fields" at bounding box center [832, 40] width 22 height 11
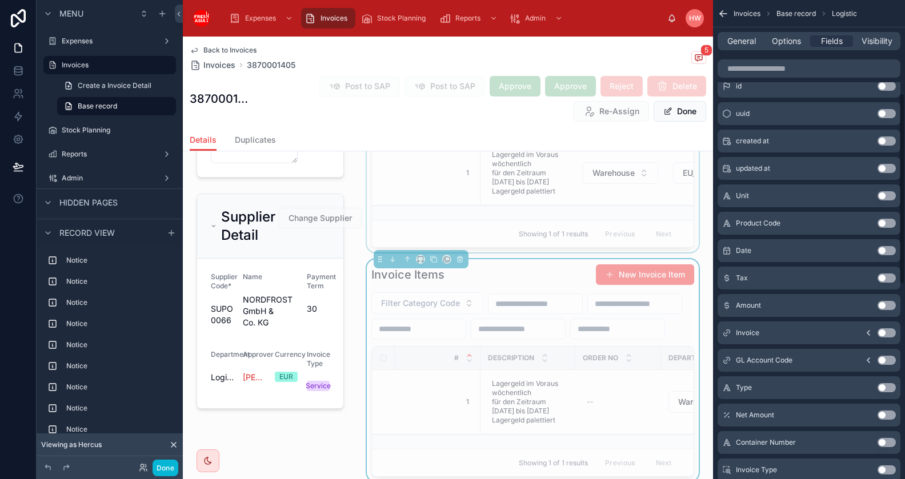
scroll to position [0, 0]
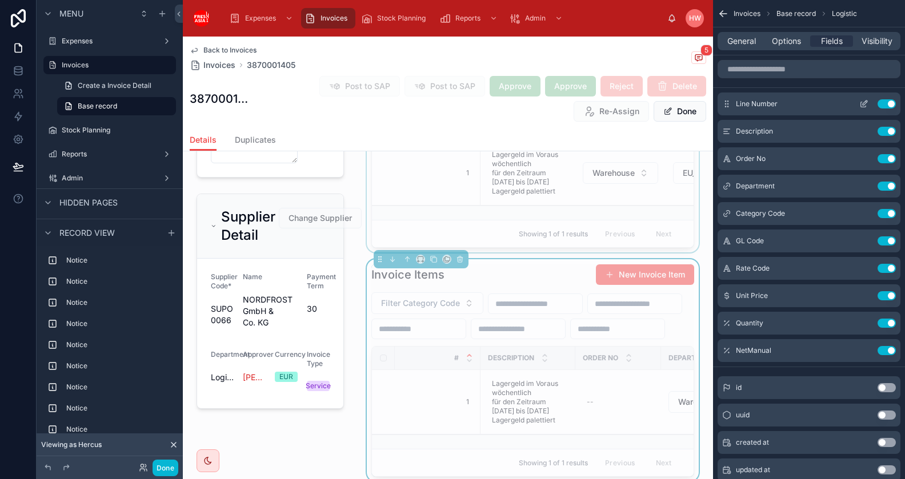
click at [863, 106] on icon "scrollable content" at bounding box center [863, 103] width 9 height 9
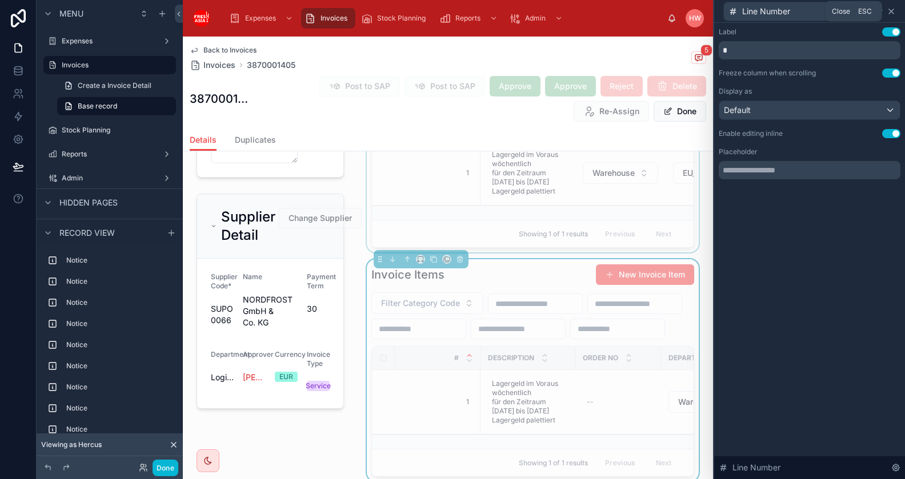
click at [895, 14] on icon at bounding box center [891, 11] width 9 height 9
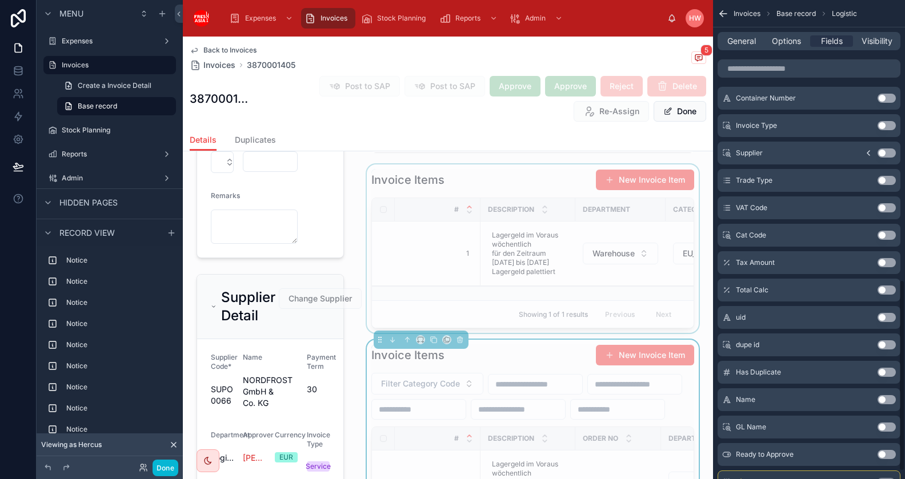
scroll to position [720, 0]
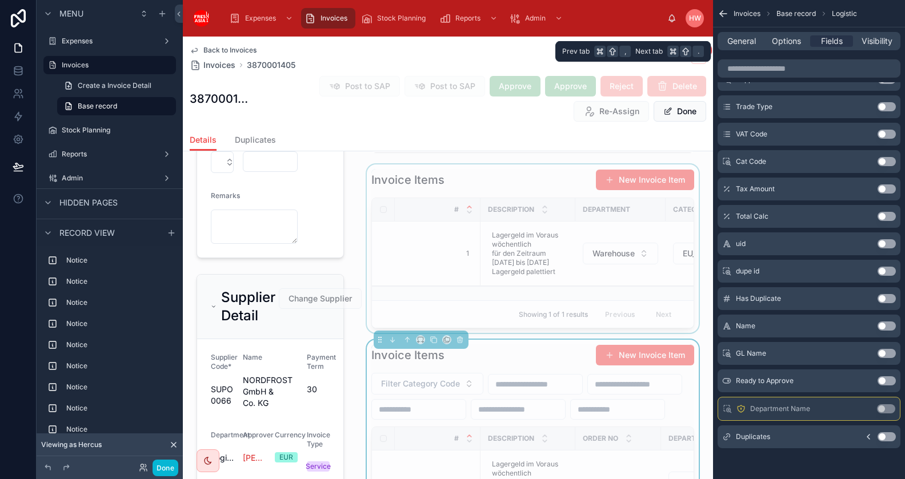
click at [794, 49] on div "General Options Fields Visibility" at bounding box center [809, 41] width 183 height 18
click at [786, 35] on span "Options" at bounding box center [786, 40] width 29 height 11
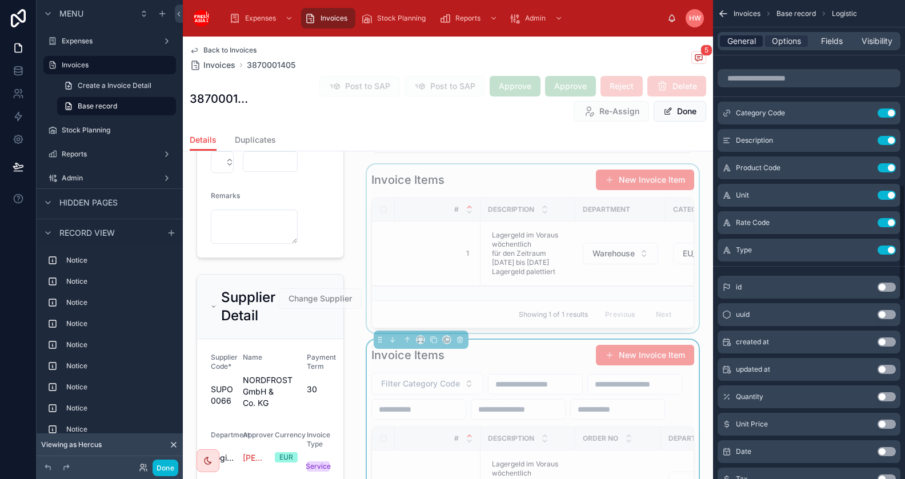
click at [740, 46] on span "General" at bounding box center [741, 40] width 29 height 11
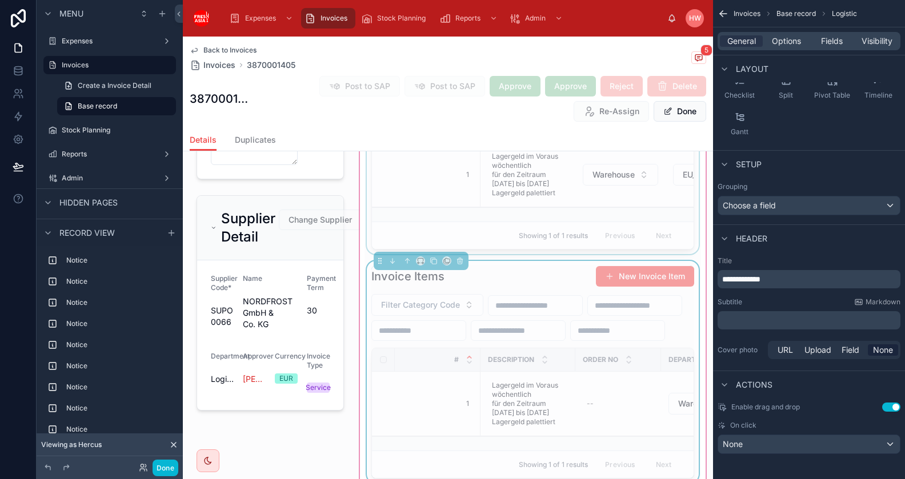
scroll to position [1105, 0]
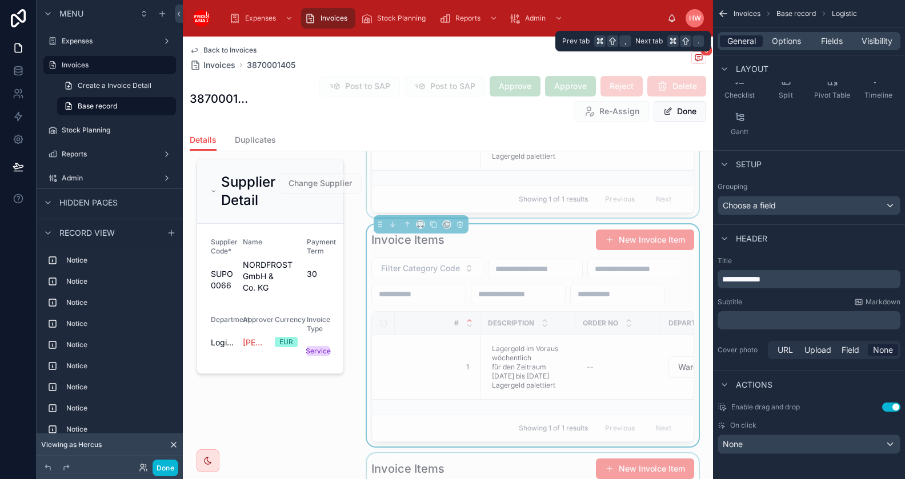
click at [748, 42] on span "General" at bounding box center [741, 40] width 29 height 11
click at [526, 239] on div "Invoice Items New Invoice Item" at bounding box center [532, 240] width 322 height 22
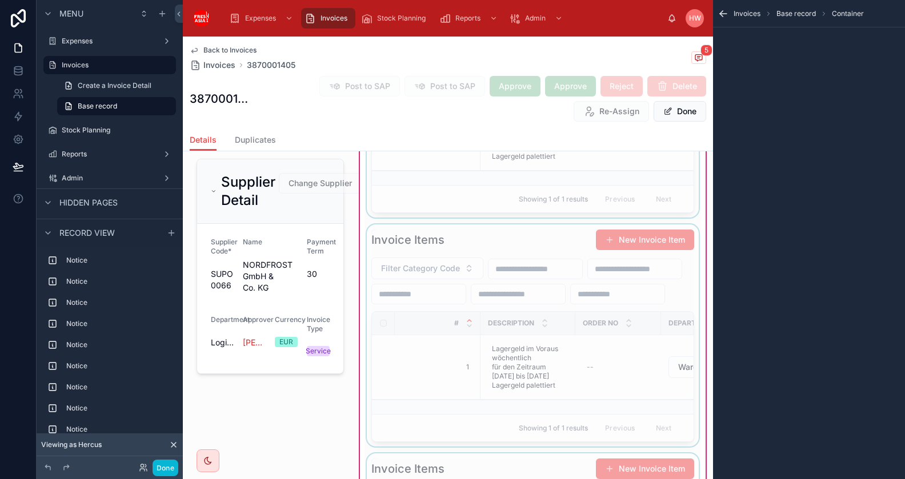
scroll to position [0, 0]
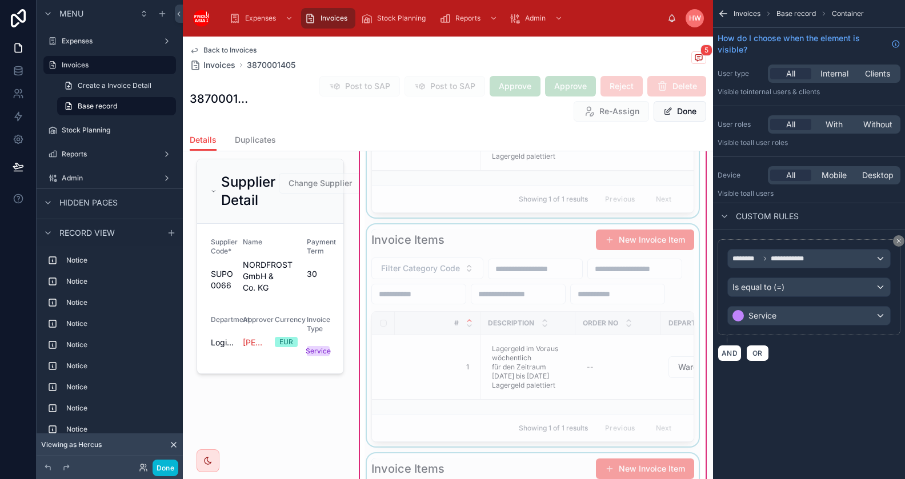
click at [526, 234] on div at bounding box center [532, 336] width 336 height 222
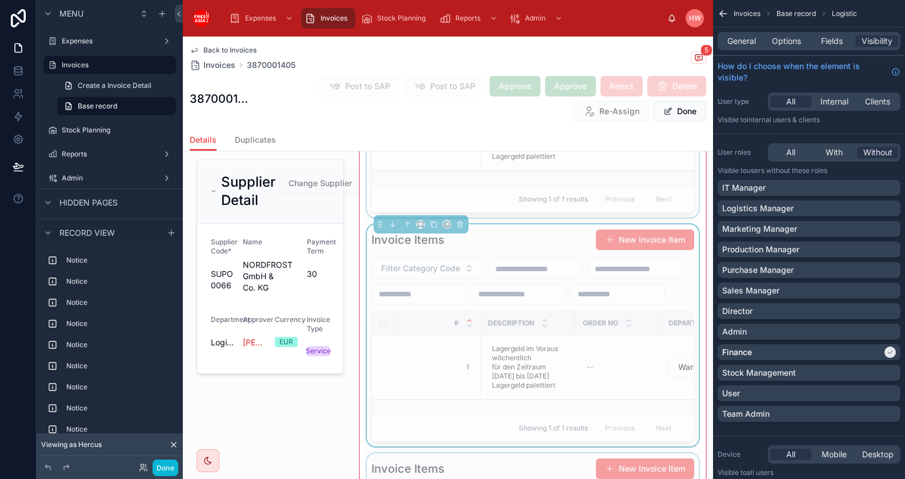
click at [526, 234] on div "Invoice Items New Invoice Item" at bounding box center [532, 240] width 322 height 22
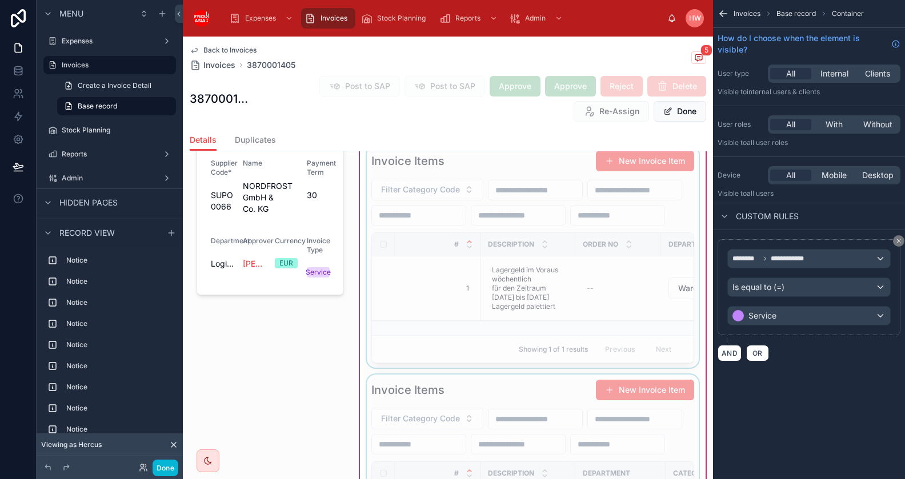
scroll to position [1199, 0]
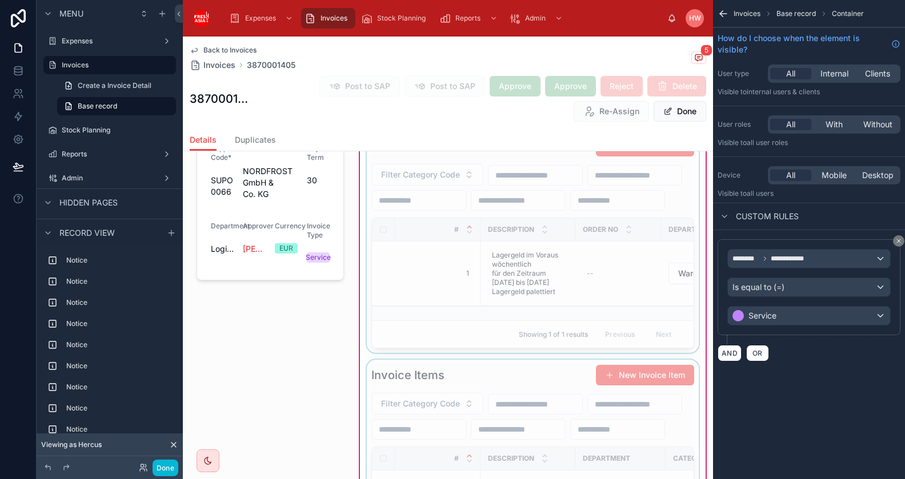
click at [516, 165] on div at bounding box center [532, 242] width 336 height 222
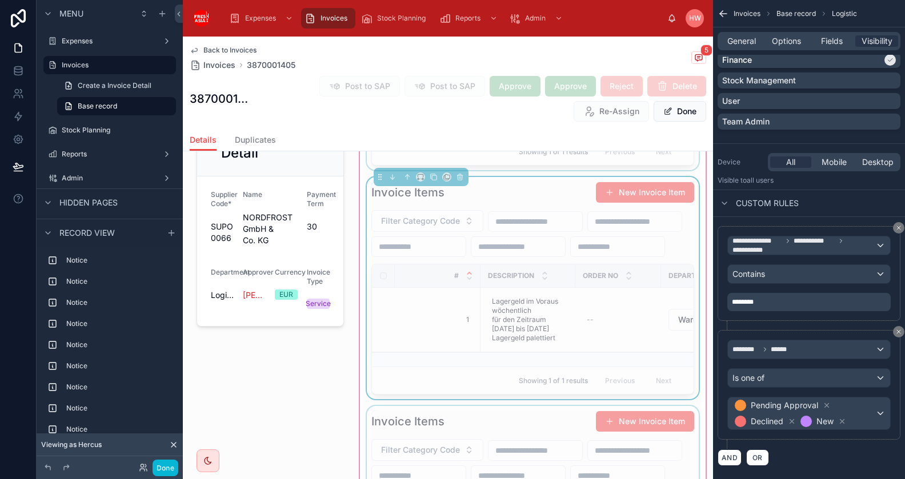
scroll to position [1148, 0]
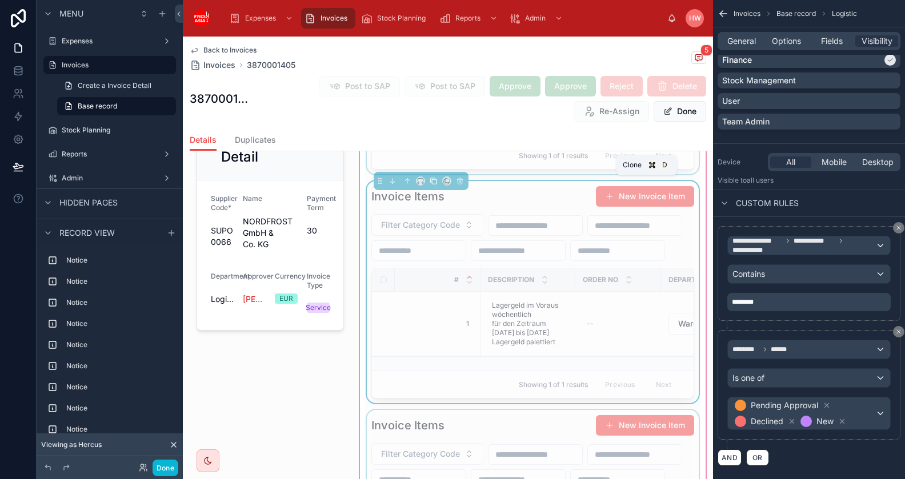
click at [433, 183] on icon at bounding box center [434, 181] width 8 height 8
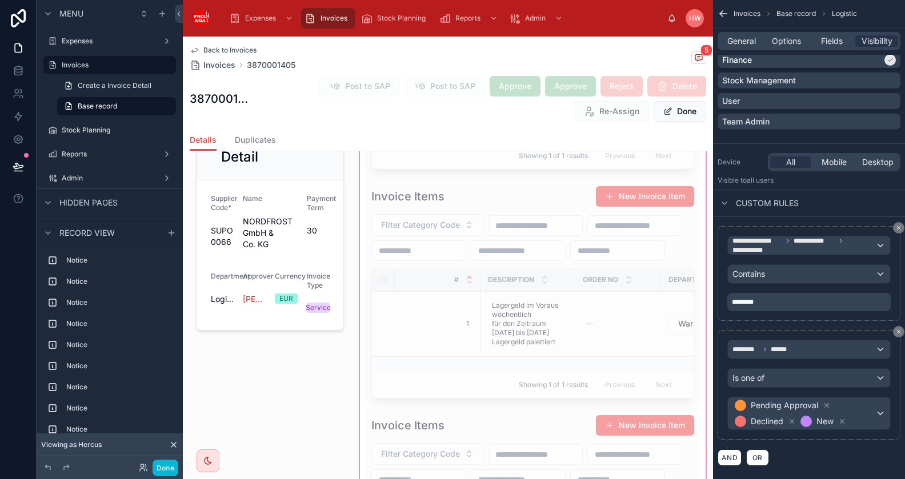
click at [475, 193] on div at bounding box center [533, 342] width 350 height 1343
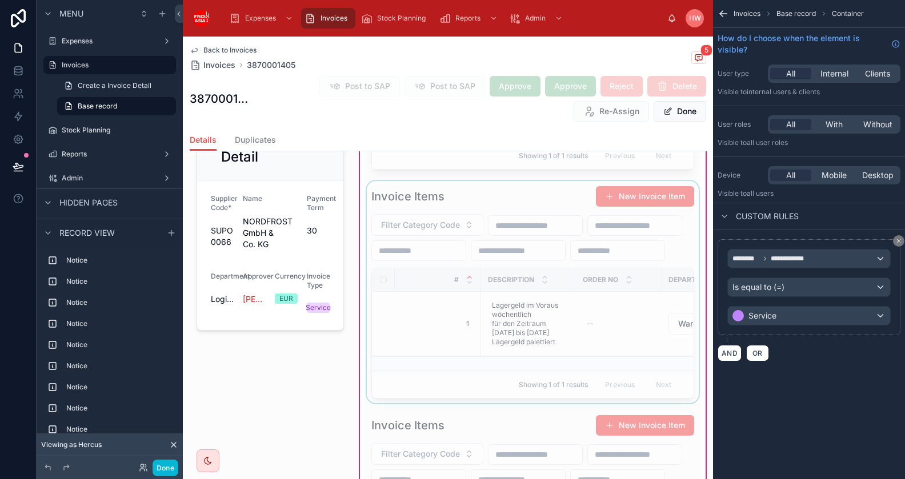
click at [480, 203] on div at bounding box center [532, 292] width 336 height 222
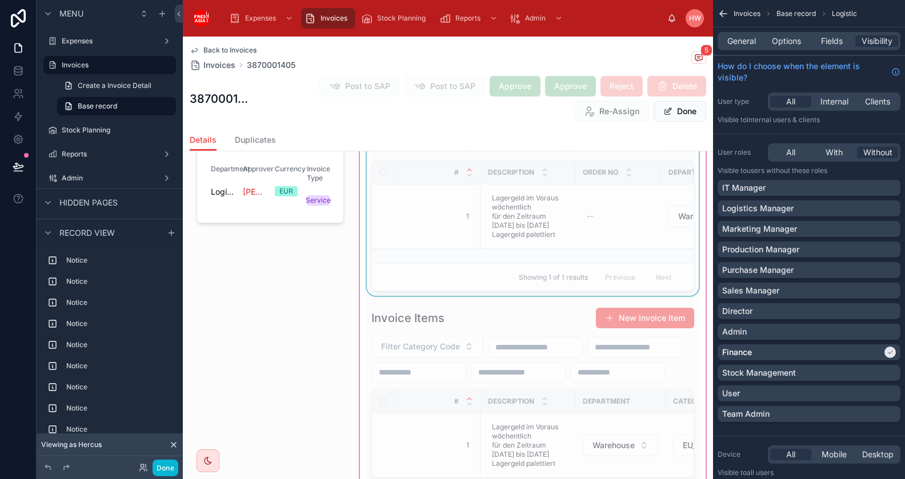
scroll to position [1329, 0]
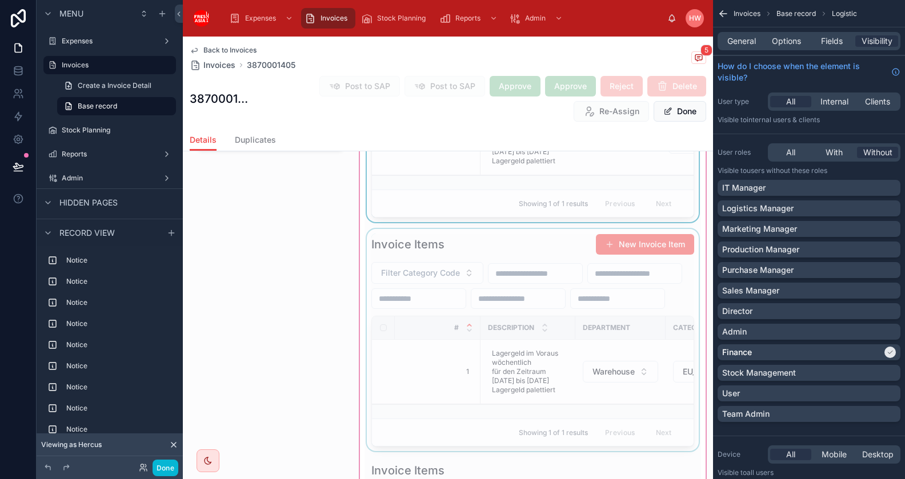
click at [483, 285] on div at bounding box center [532, 340] width 336 height 222
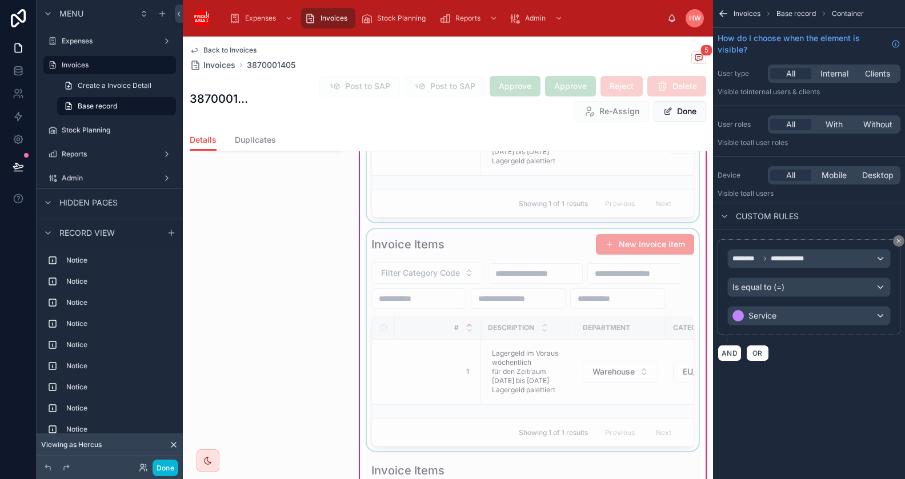
click at [496, 289] on div at bounding box center [532, 340] width 336 height 222
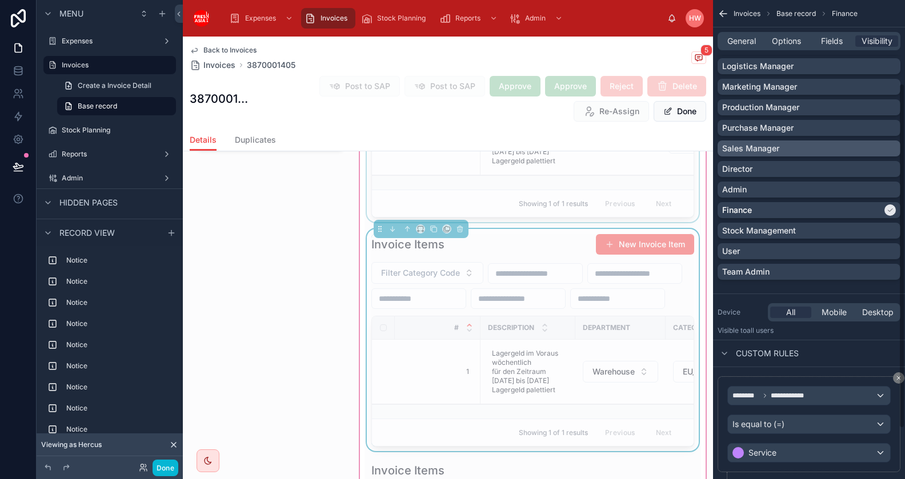
scroll to position [186, 0]
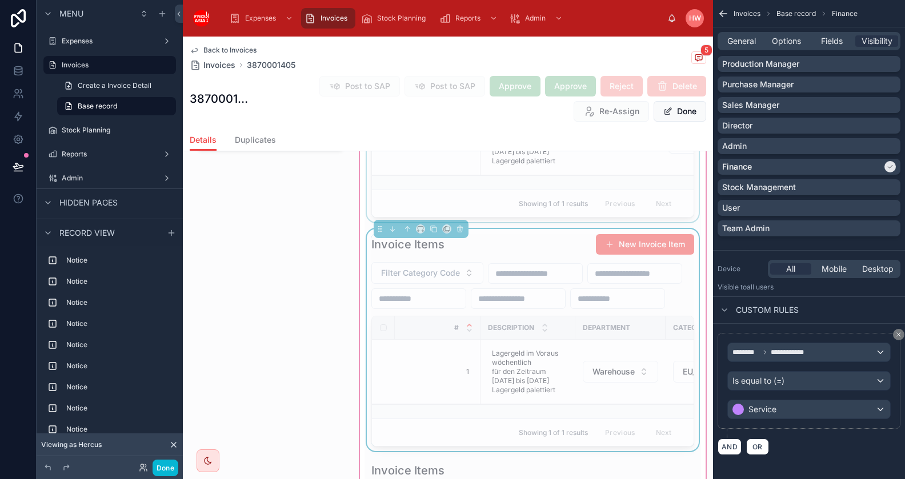
click at [539, 181] on div at bounding box center [532, 111] width 336 height 222
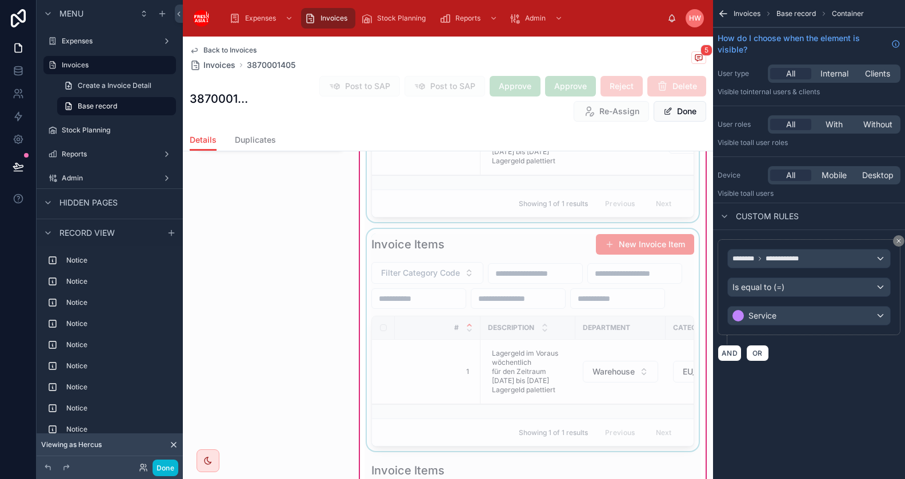
scroll to position [0, 0]
click at [423, 175] on td "1 1" at bounding box center [438, 143] width 86 height 65
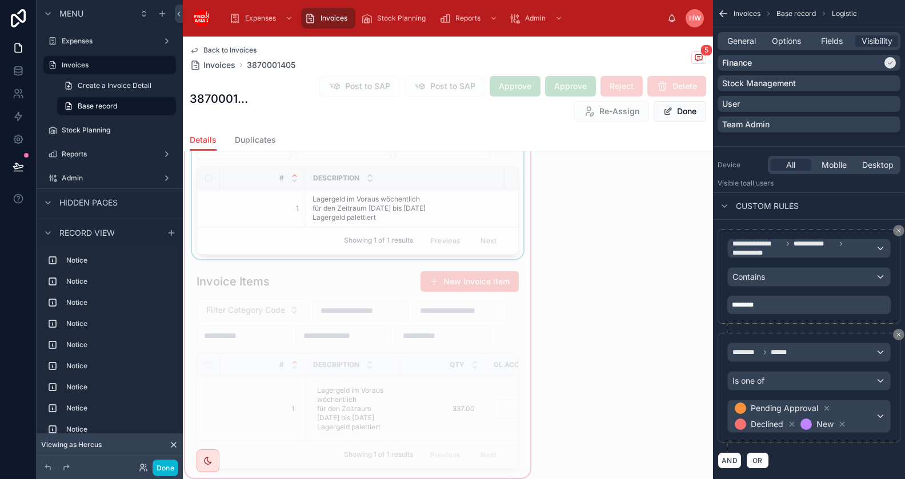
scroll to position [2422, 0]
click at [426, 325] on div at bounding box center [358, 115] width 350 height 730
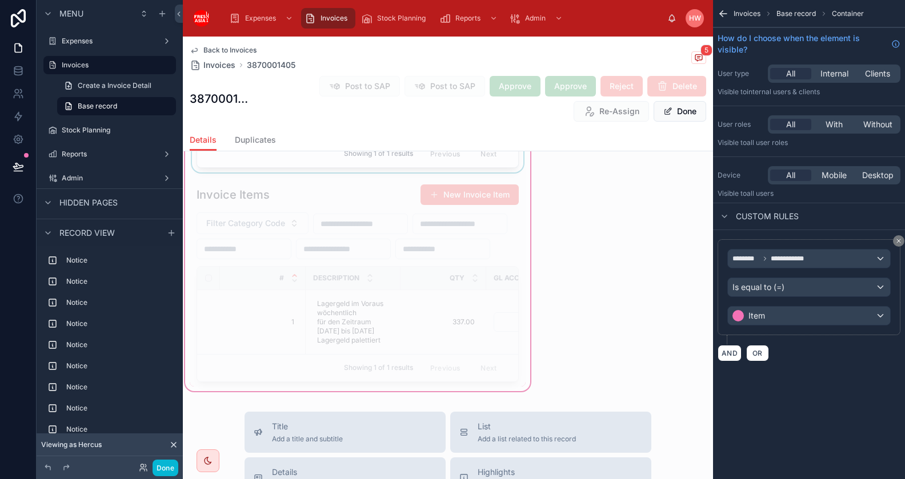
scroll to position [2509, 0]
click at [263, 139] on td "1 1" at bounding box center [263, 120] width 86 height 37
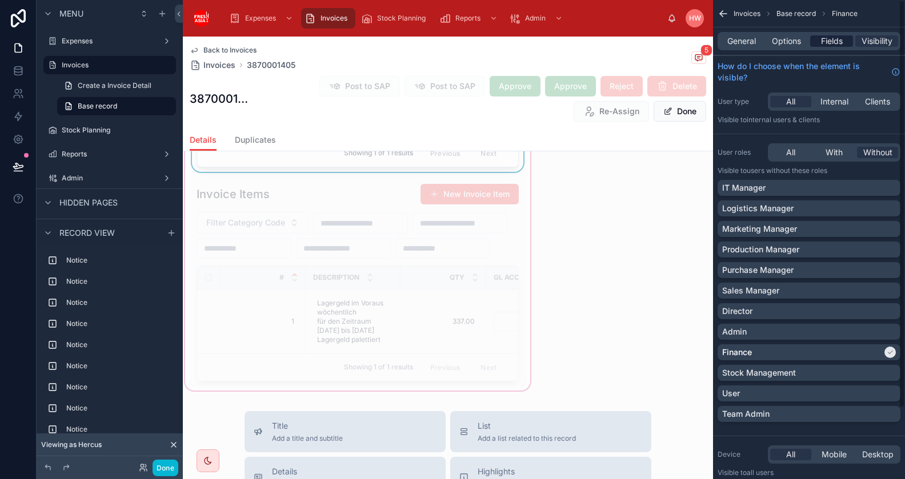
click at [837, 38] on span "Fields" at bounding box center [832, 40] width 22 height 11
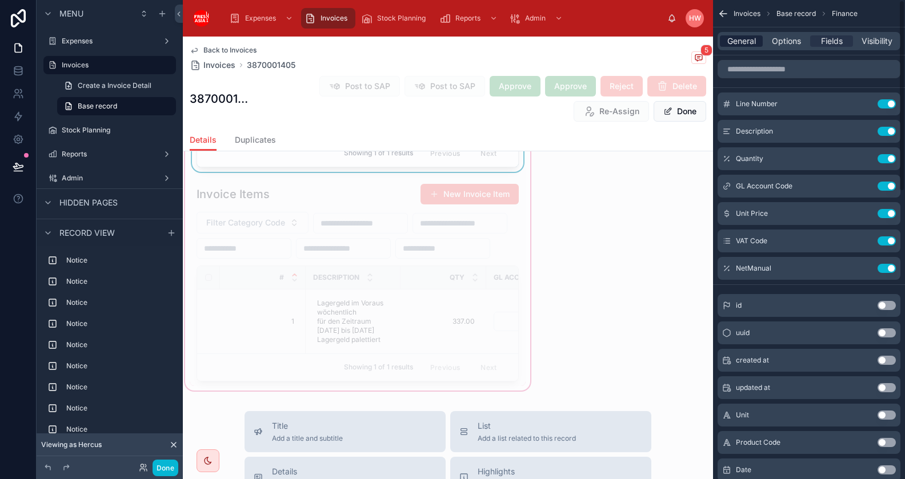
click at [739, 38] on span "General" at bounding box center [741, 40] width 29 height 11
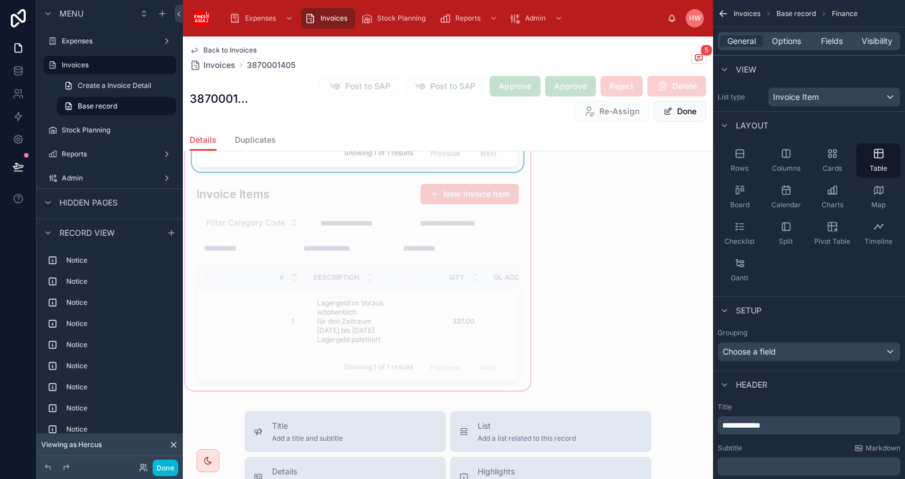
click at [529, 262] on div "Invoice Items Filter Category Code # Description Qty GL Account Code Unit Price…" at bounding box center [358, 28] width 350 height 730
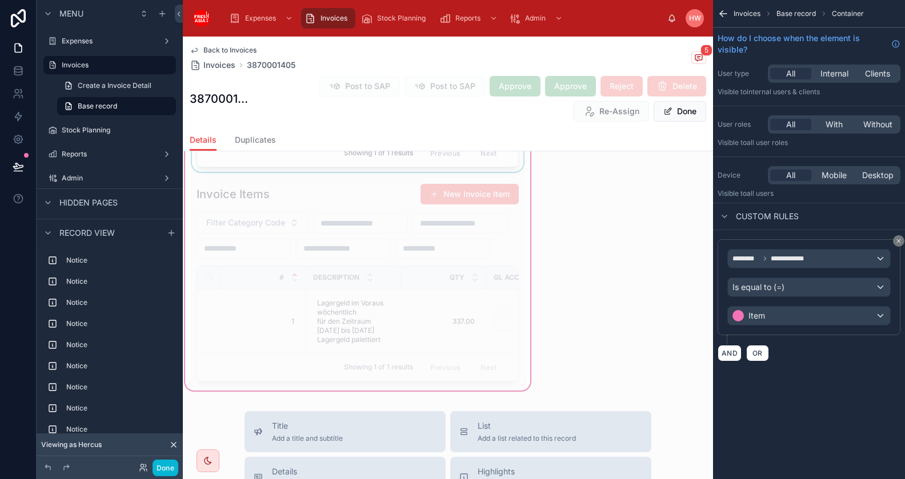
click at [526, 262] on div "Invoice Items Filter Category Code # Description Qty GL Account Code Unit Price…" at bounding box center [358, 28] width 350 height 730
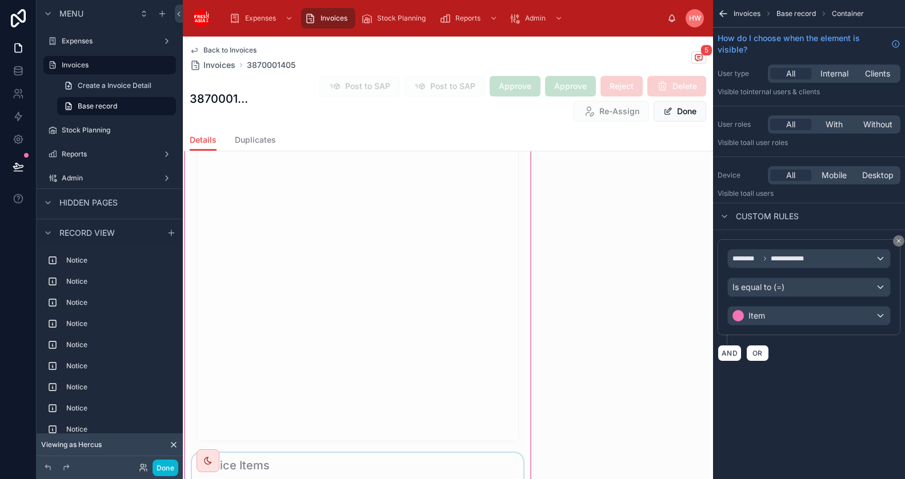
scroll to position [2107, 0]
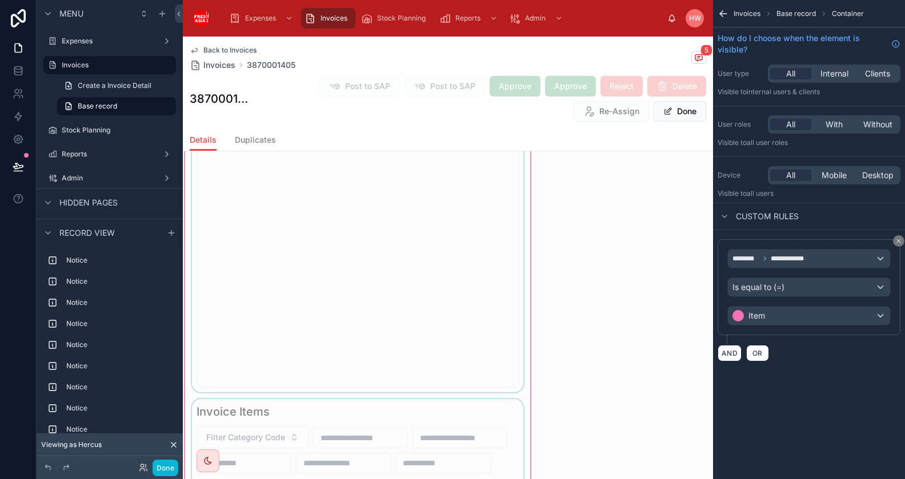
click at [464, 262] on div at bounding box center [358, 231] width 336 height 321
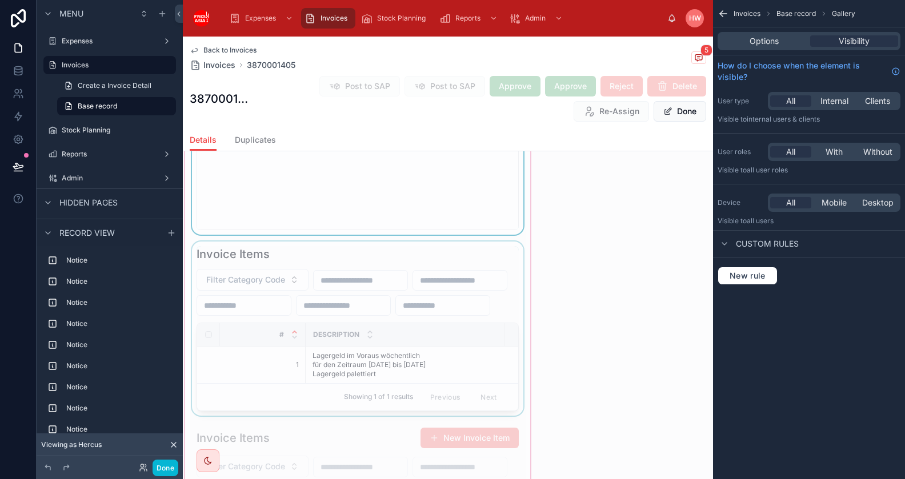
scroll to position [2396, 0]
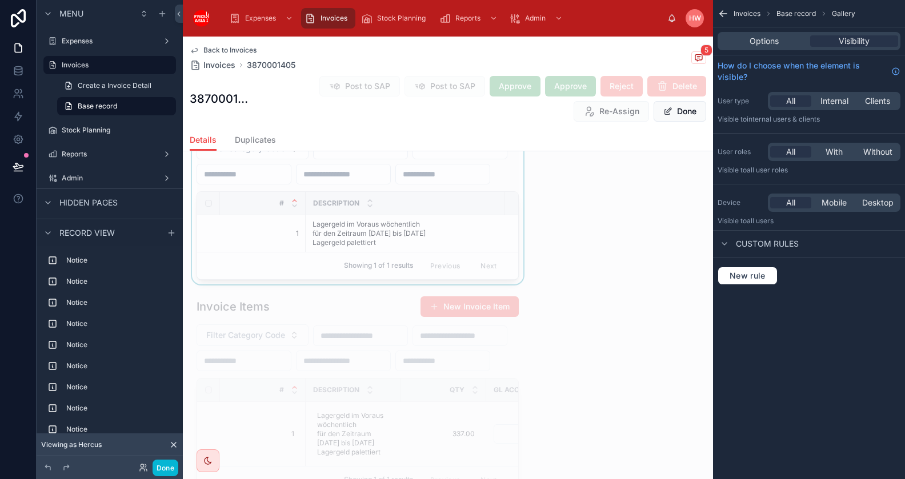
click at [430, 275] on div at bounding box center [358, 197] width 336 height 174
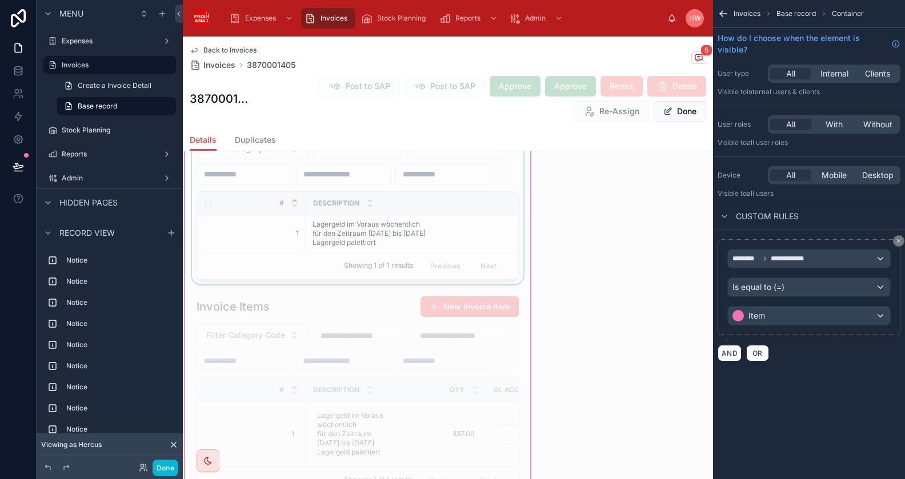
click at [455, 275] on div at bounding box center [358, 197] width 336 height 174
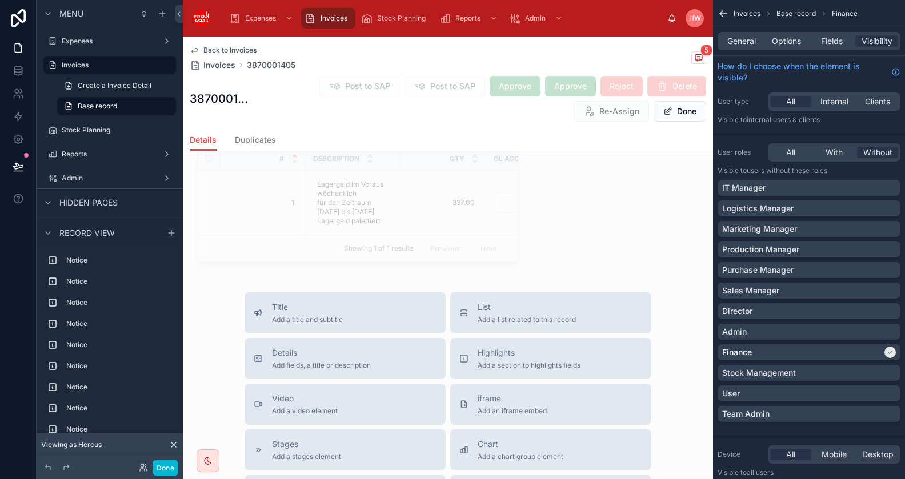
scroll to position [2649, 0]
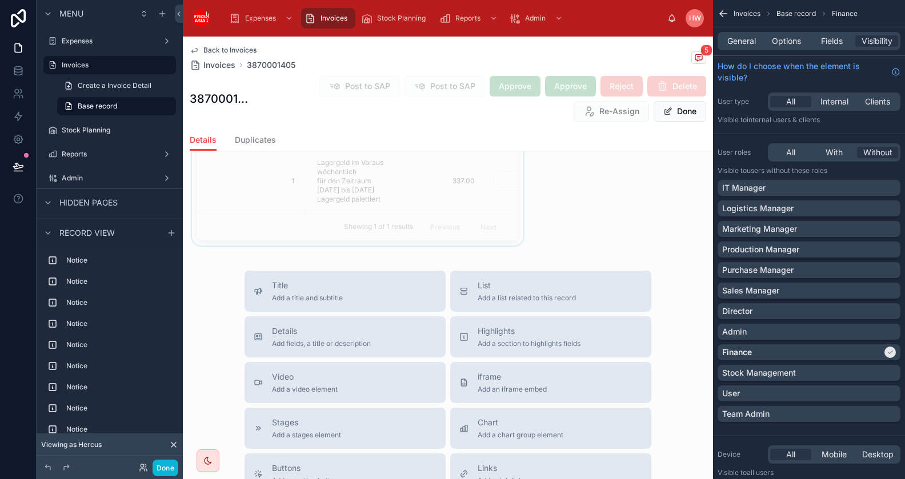
click at [467, 246] on div at bounding box center [358, 141] width 336 height 207
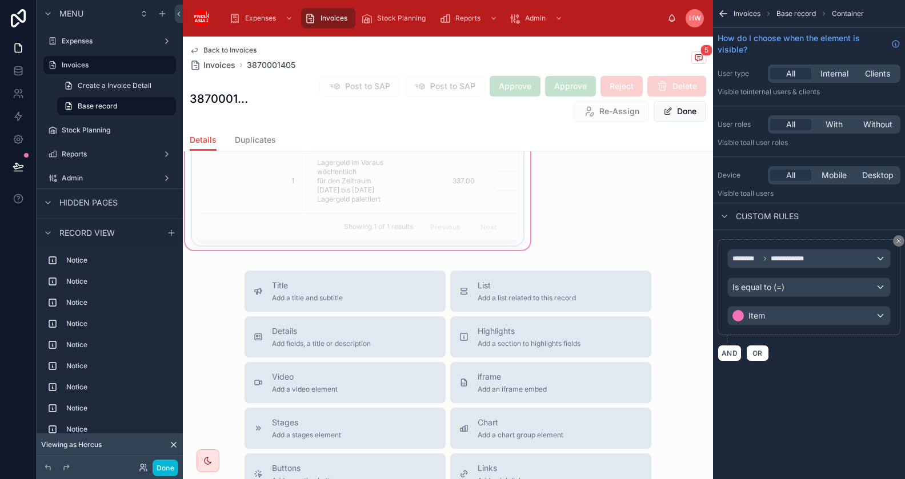
click at [461, 246] on div at bounding box center [358, 141] width 336 height 207
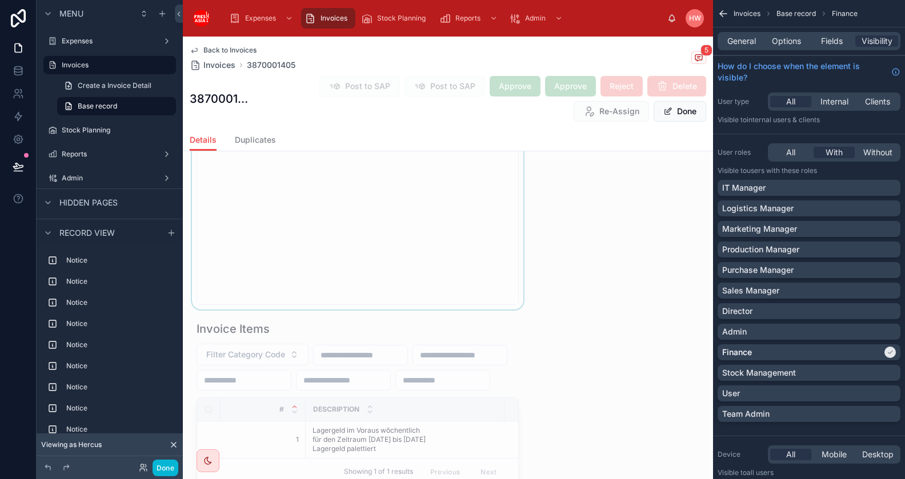
scroll to position [2046, 0]
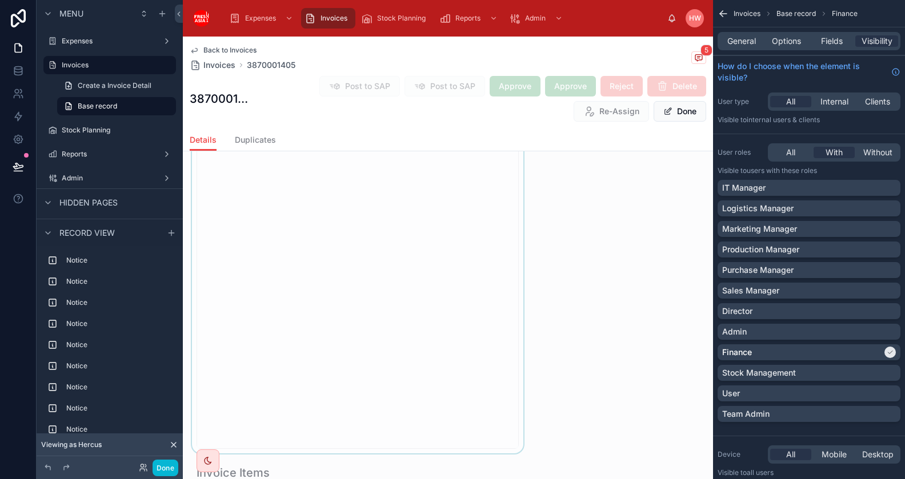
click at [525, 282] on div at bounding box center [358, 293] width 336 height 321
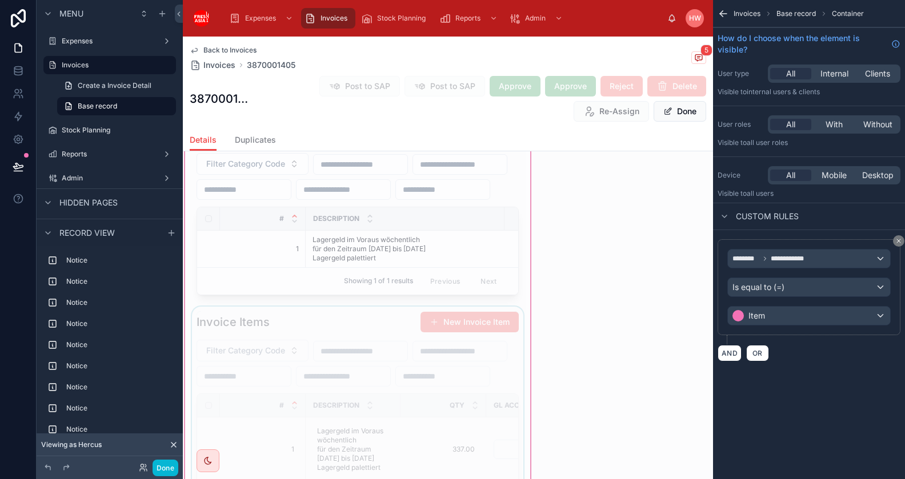
scroll to position [2393, 0]
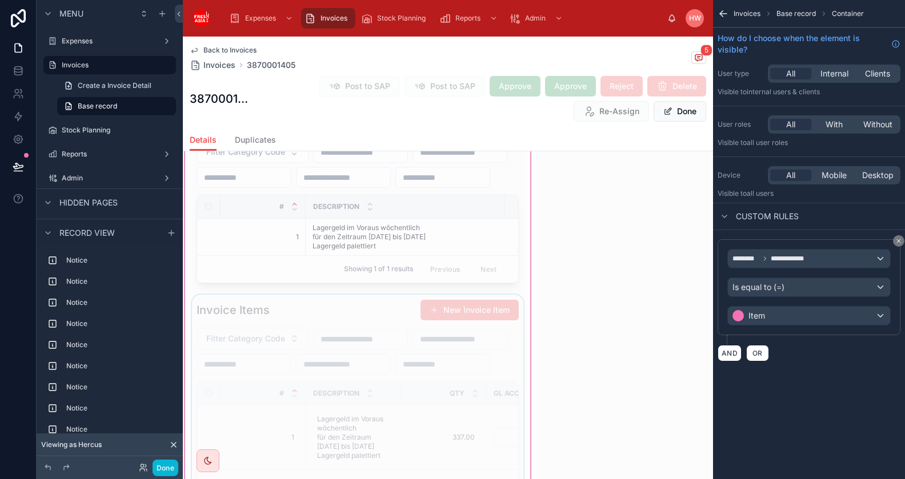
click at [420, 218] on div "Description" at bounding box center [405, 207] width 198 height 22
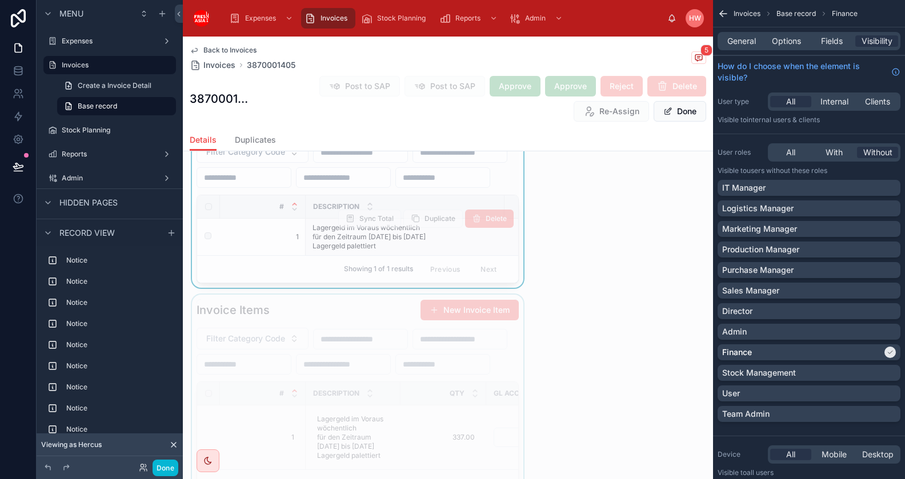
click at [394, 224] on span "Sync Total" at bounding box center [369, 219] width 63 height 9
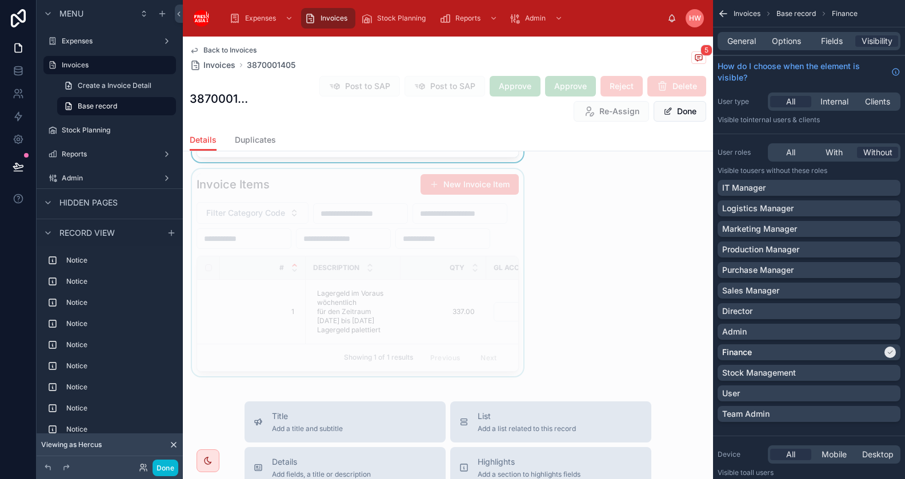
scroll to position [2533, 0]
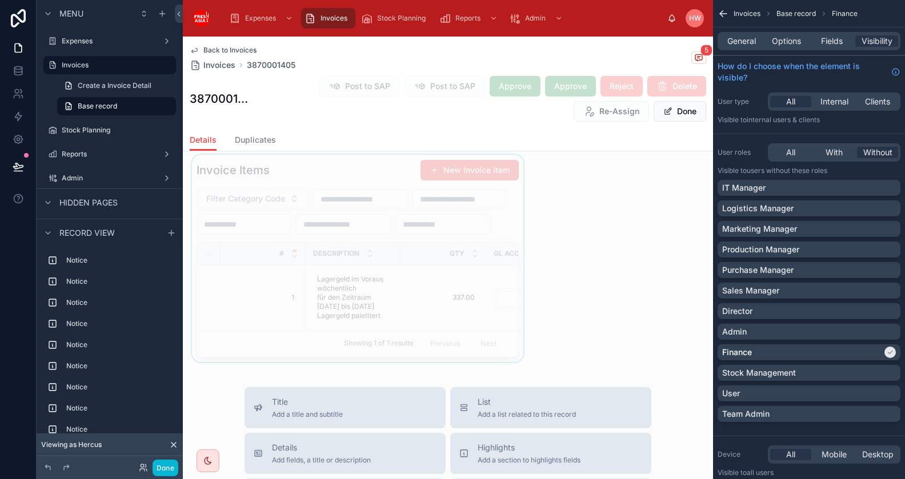
click at [433, 362] on div at bounding box center [358, 258] width 336 height 207
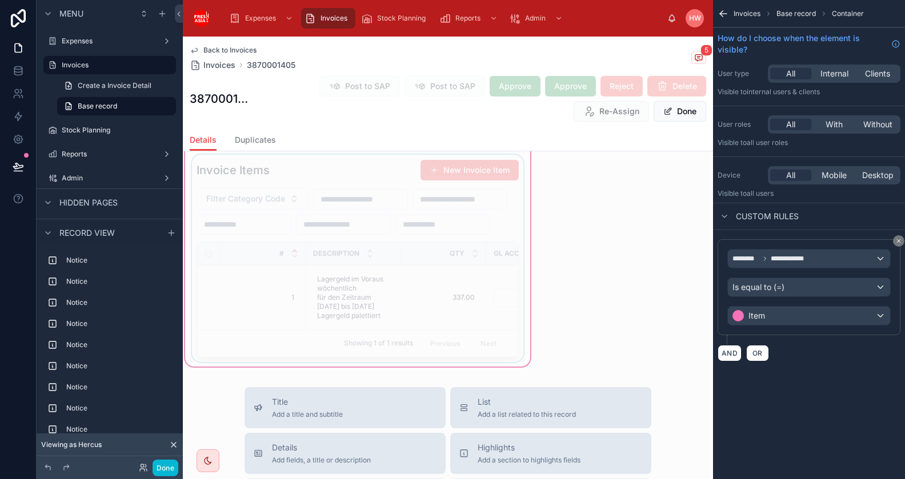
click at [406, 340] on div at bounding box center [358, 258] width 336 height 207
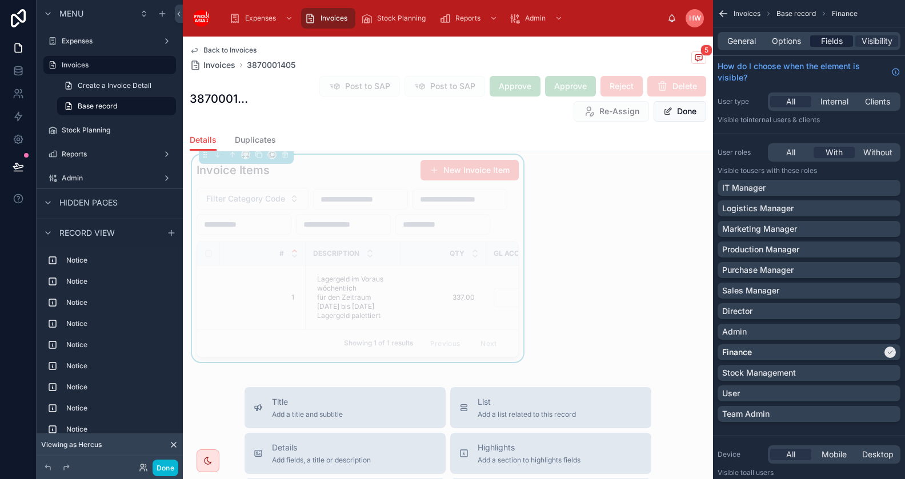
click at [836, 39] on span "Fields" at bounding box center [832, 40] width 22 height 11
